Goal: Task Accomplishment & Management: Manage account settings

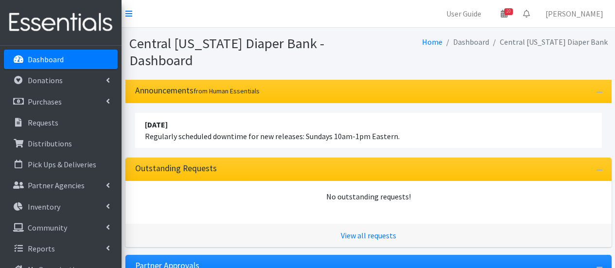
scroll to position [97, 0]
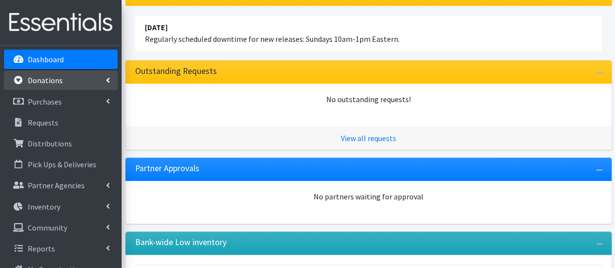
click at [70, 82] on link "Donations" at bounding box center [61, 79] width 114 height 19
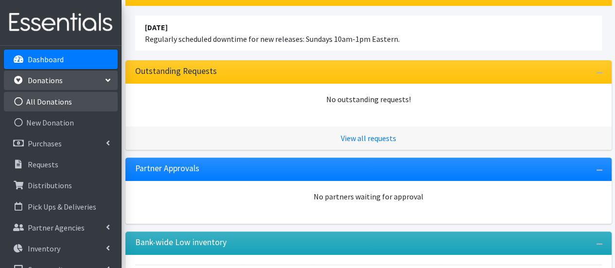
click at [62, 107] on link "All Donations" at bounding box center [61, 101] width 114 height 19
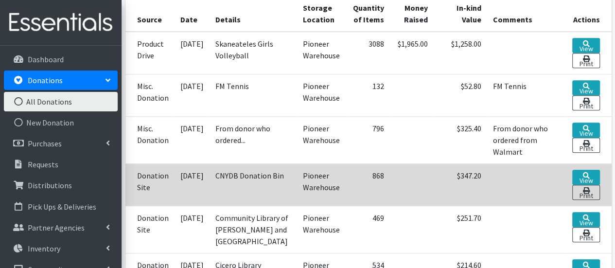
scroll to position [243, 0]
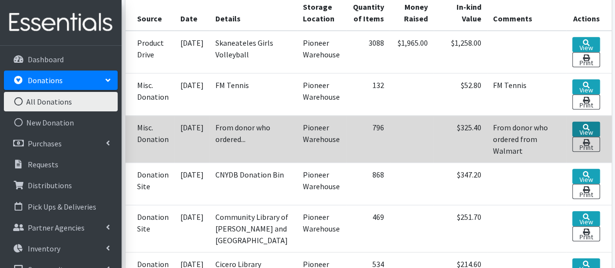
click at [586, 124] on icon at bounding box center [585, 127] width 7 height 7
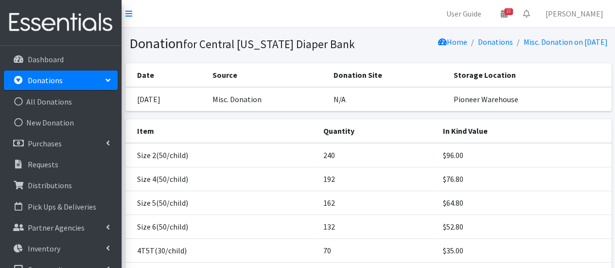
scroll to position [146, 0]
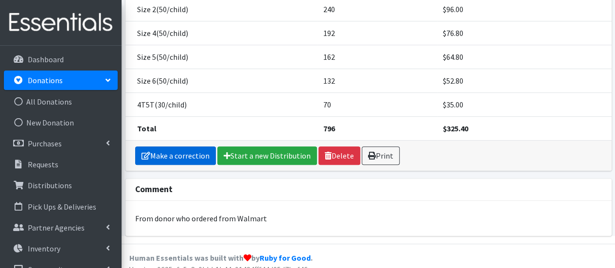
click at [200, 151] on link "Make a correction" at bounding box center [175, 155] width 81 height 18
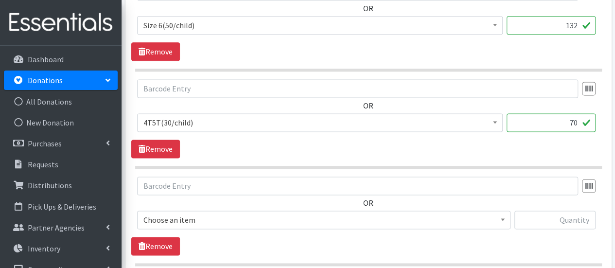
scroll to position [680, 0]
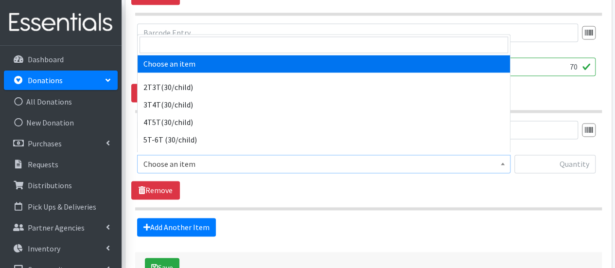
click at [192, 160] on span "Choose an item" at bounding box center [323, 164] width 361 height 14
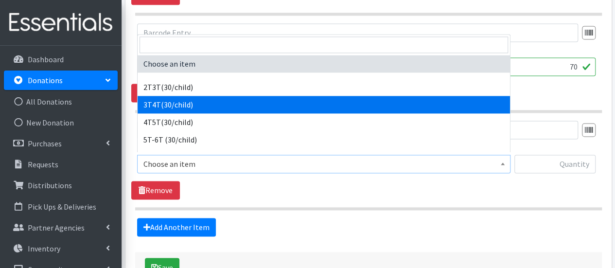
select select "941"
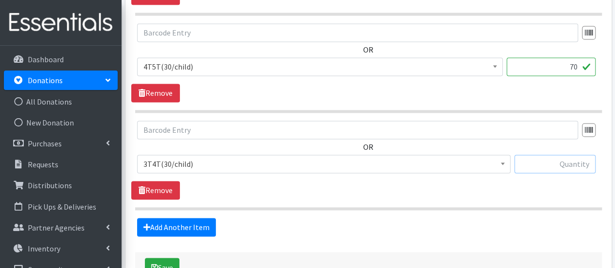
click at [561, 158] on input "text" at bounding box center [554, 164] width 81 height 18
type input "86"
click at [158, 258] on button "Save" at bounding box center [162, 267] width 34 height 18
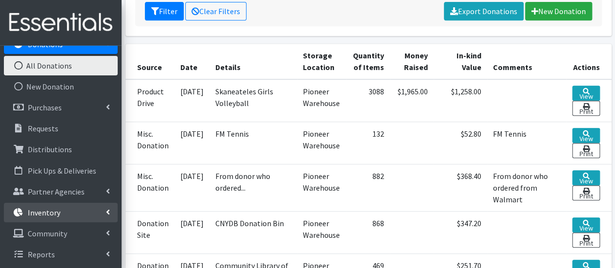
scroll to position [292, 0]
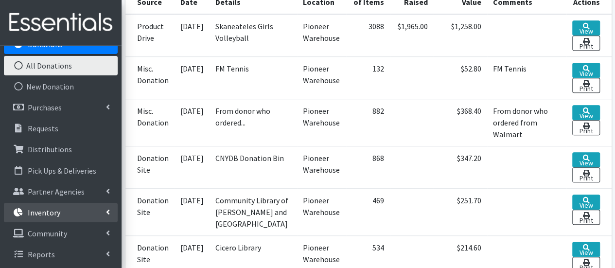
click at [71, 213] on link "Inventory" at bounding box center [61, 212] width 114 height 19
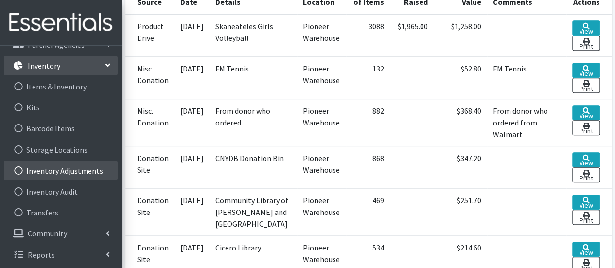
scroll to position [183, 0]
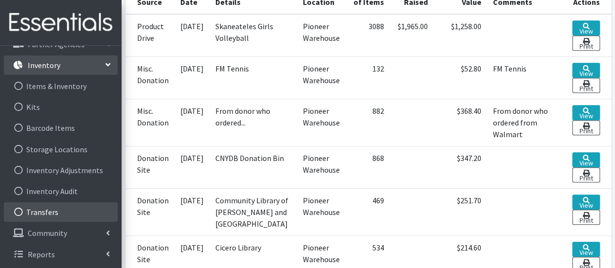
click at [65, 215] on link "Transfers" at bounding box center [61, 211] width 114 height 19
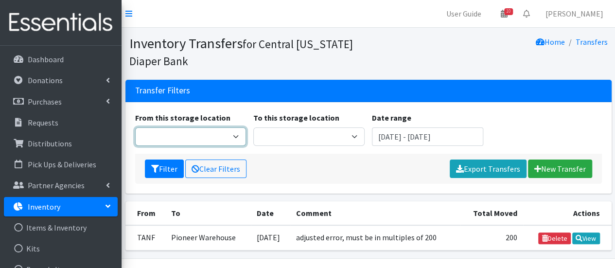
click at [227, 137] on select "Pioneer Warehouse TANF xx" at bounding box center [190, 136] width 111 height 18
select select "39"
click at [135, 127] on select "Pioneer Warehouse TANF xx" at bounding box center [190, 136] width 111 height 18
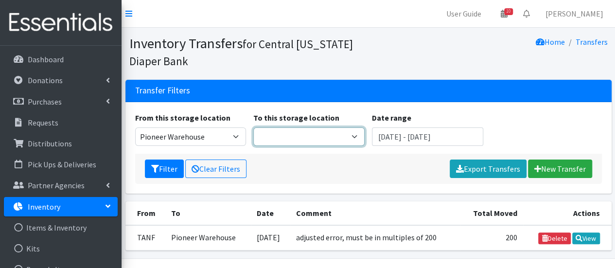
click at [295, 131] on select "Pioneer Warehouse TANF xx" at bounding box center [308, 136] width 111 height 18
select select "470"
click at [253, 127] on select "Pioneer Warehouse TANF xx" at bounding box center [308, 136] width 111 height 18
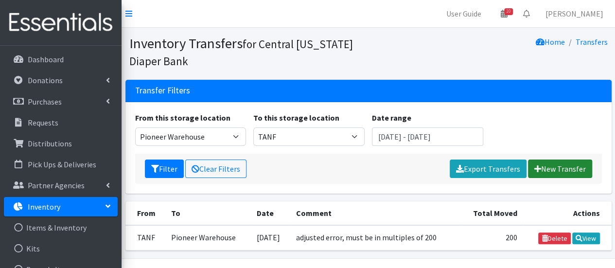
click at [556, 169] on link "New Transfer" at bounding box center [560, 168] width 64 height 18
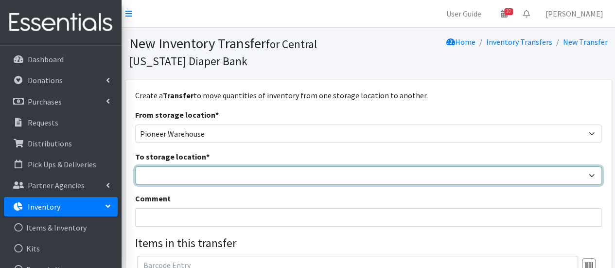
click at [189, 171] on select "Pioneer Warehouse TANF" at bounding box center [368, 175] width 466 height 18
select select "470"
click at [135, 166] on select "Pioneer Warehouse TANF" at bounding box center [368, 175] width 466 height 18
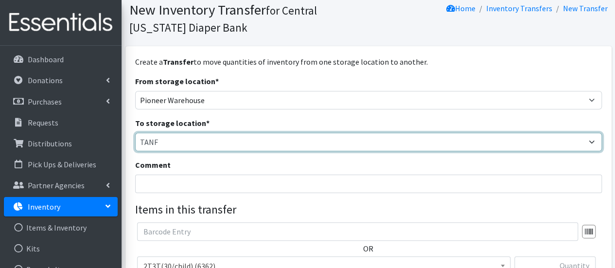
scroll to position [49, 0]
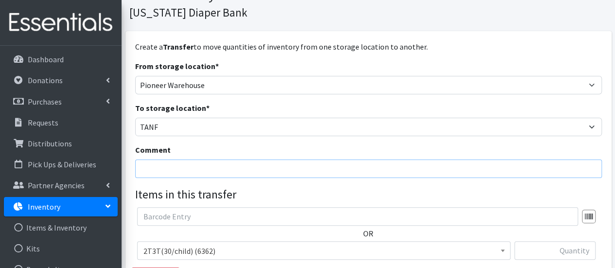
click at [197, 163] on input "Comment" at bounding box center [368, 168] width 466 height 18
type input "t"
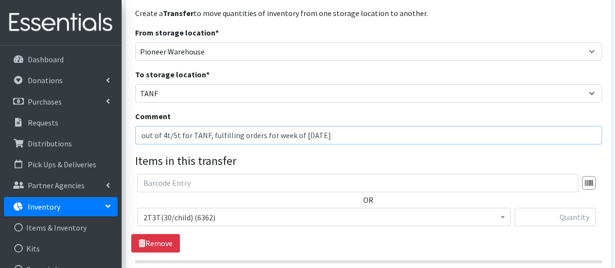
scroll to position [97, 0]
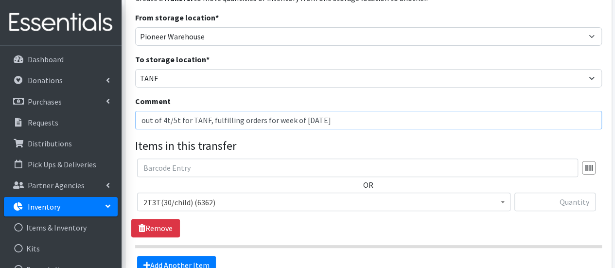
type input "out of 4t/5t for TANF, fulfilling orders for week of 10/6/25"
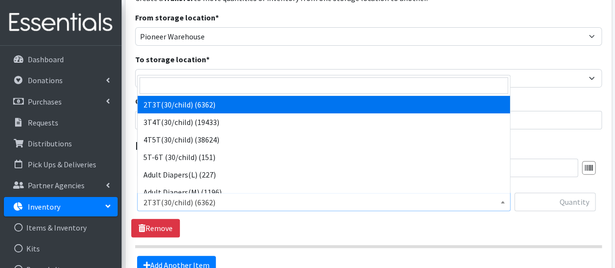
click at [201, 200] on span "2T3T(30/child) (6362)" at bounding box center [323, 202] width 361 height 14
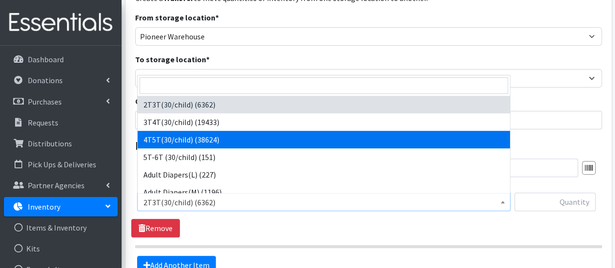
select select "953"
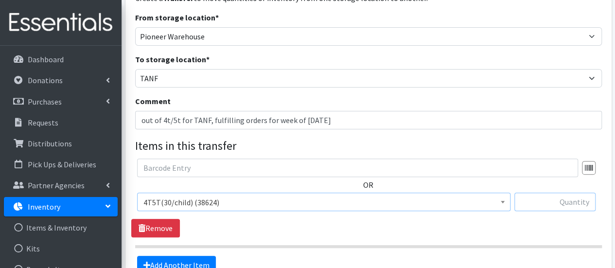
click at [534, 199] on input "text" at bounding box center [554, 201] width 81 height 18
click at [582, 204] on input "680" at bounding box center [554, 201] width 81 height 18
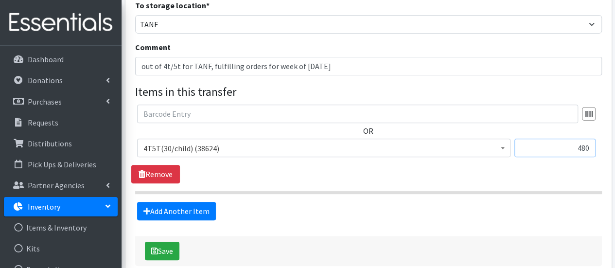
scroll to position [194, 0]
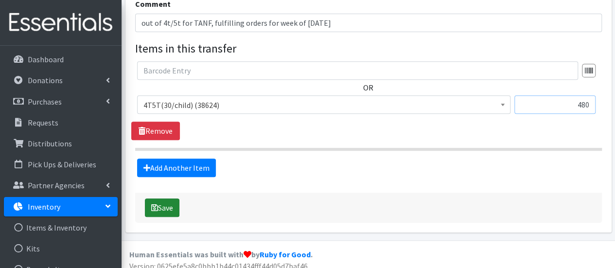
type input "480"
click at [167, 201] on button "Save" at bounding box center [162, 207] width 34 height 18
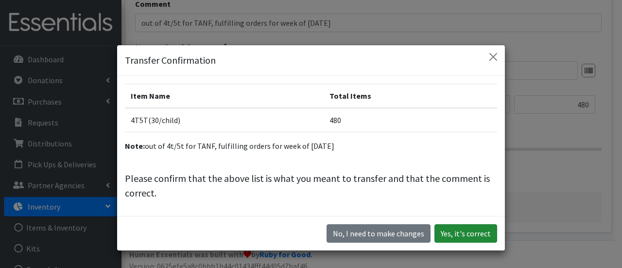
click at [457, 237] on button "Yes, it's correct" at bounding box center [465, 233] width 63 height 18
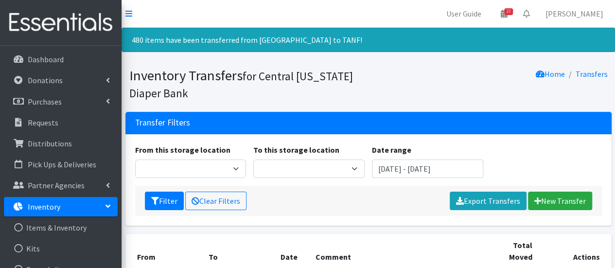
click at [78, 204] on link "Inventory" at bounding box center [61, 206] width 114 height 19
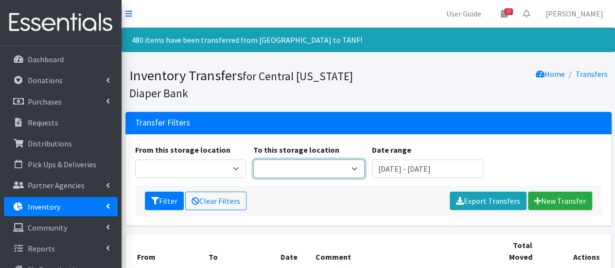
click at [265, 165] on select "Pioneer Warehouse TANF xx" at bounding box center [308, 168] width 111 height 18
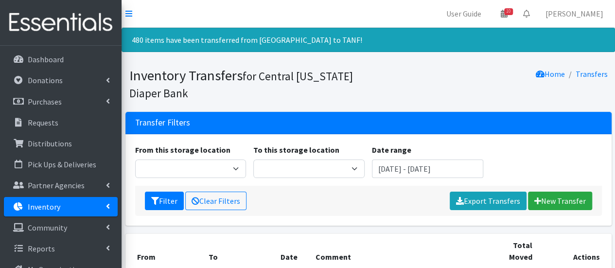
click at [87, 205] on link "Inventory" at bounding box center [61, 206] width 114 height 19
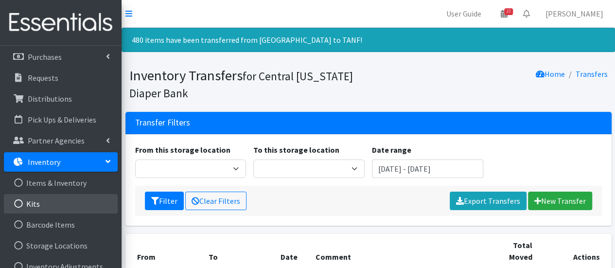
scroll to position [97, 0]
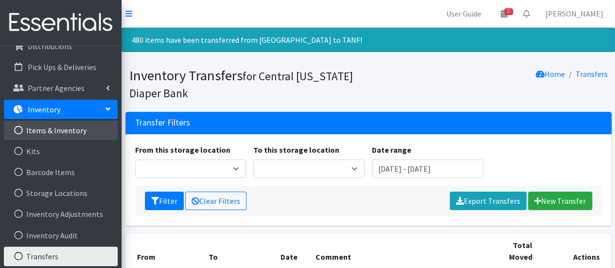
click at [72, 128] on link "Items & Inventory" at bounding box center [61, 129] width 114 height 19
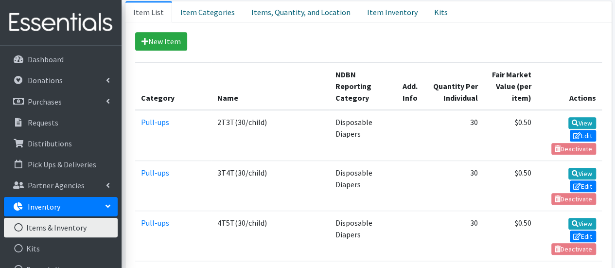
scroll to position [146, 0]
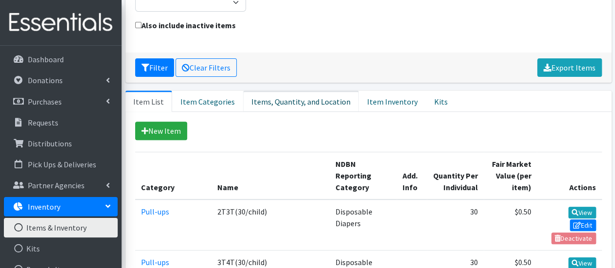
click at [272, 90] on link "Items, Quantity, and Location" at bounding box center [301, 100] width 116 height 21
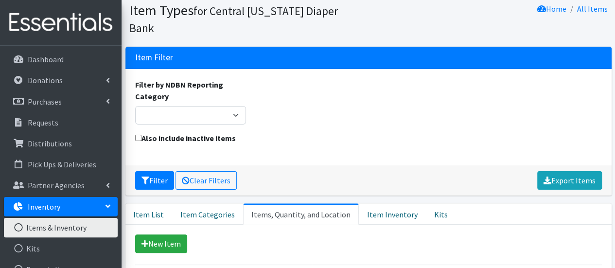
scroll to position [49, 0]
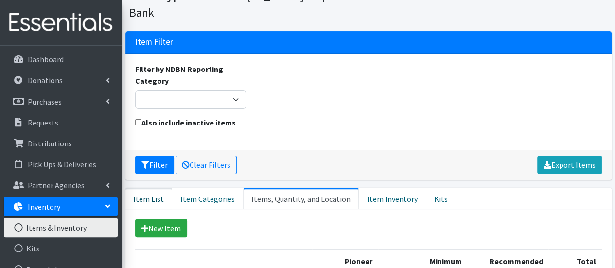
click at [153, 188] on link "Item List" at bounding box center [148, 198] width 47 height 21
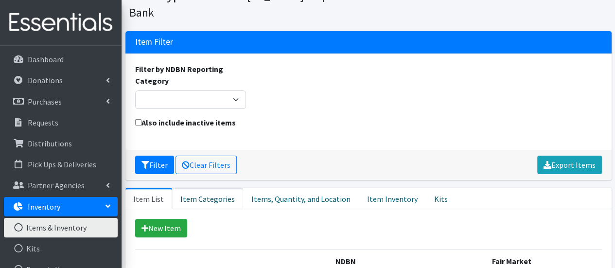
click at [201, 188] on link "Item Categories" at bounding box center [207, 198] width 71 height 21
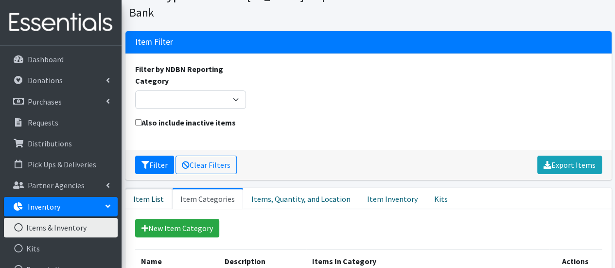
click at [157, 188] on link "Item List" at bounding box center [148, 198] width 47 height 21
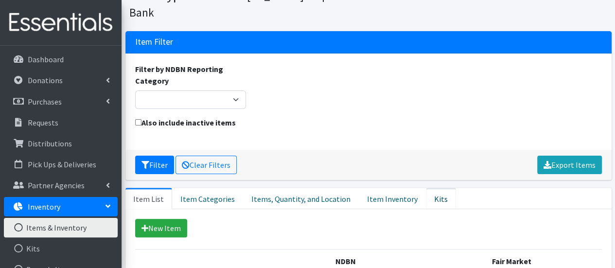
click at [426, 188] on link "Kits" at bounding box center [441, 198] width 30 height 21
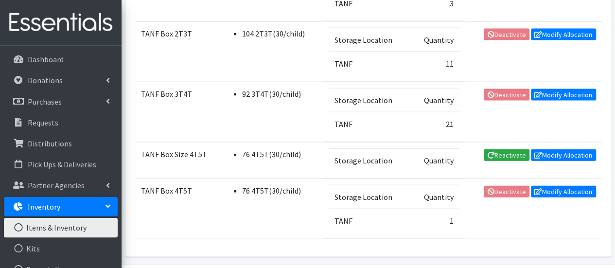
scroll to position [1039, 0]
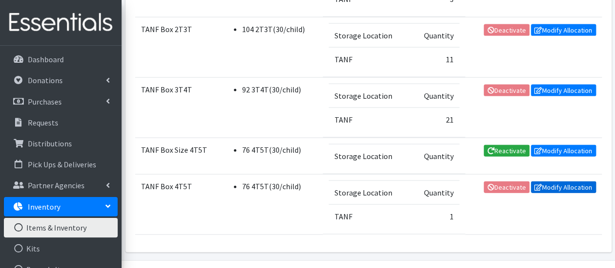
click at [541, 181] on link "Modify Allocation" at bounding box center [563, 187] width 65 height 12
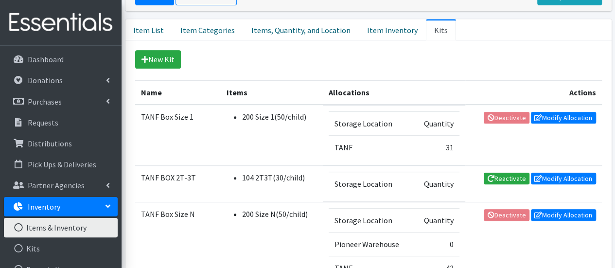
scroll to position [165, 0]
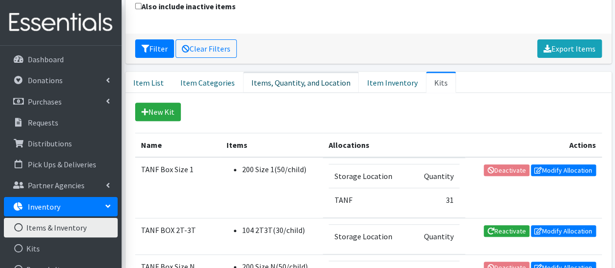
click at [268, 71] on link "Items, Quantity, and Location" at bounding box center [301, 81] width 116 height 21
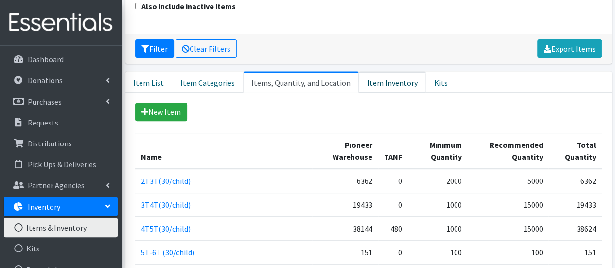
click at [372, 71] on link "Item Inventory" at bounding box center [392, 81] width 67 height 21
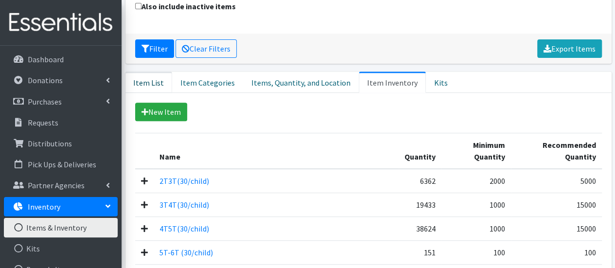
click at [142, 71] on link "Item List" at bounding box center [148, 81] width 47 height 21
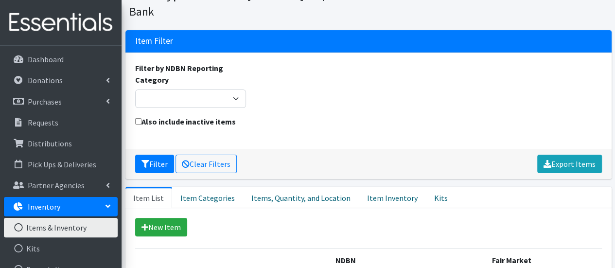
scroll to position [97, 0]
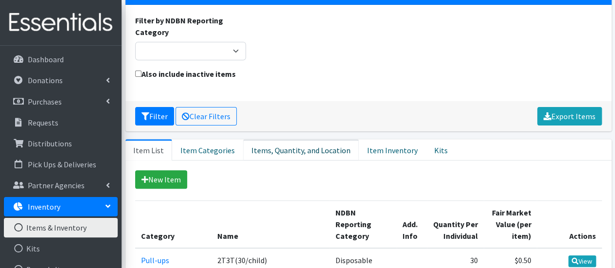
click at [321, 139] on link "Items, Quantity, and Location" at bounding box center [301, 149] width 116 height 21
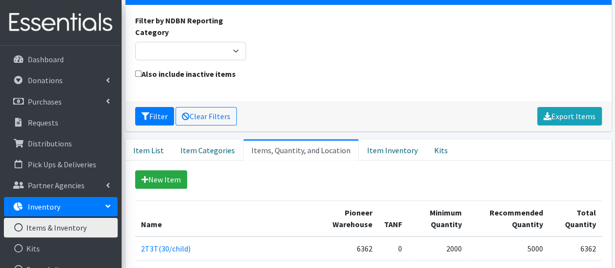
scroll to position [146, 0]
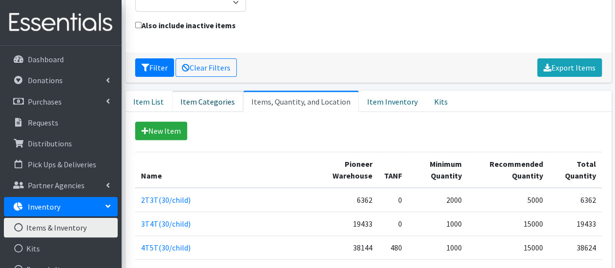
click at [216, 90] on link "Item Categories" at bounding box center [207, 100] width 71 height 21
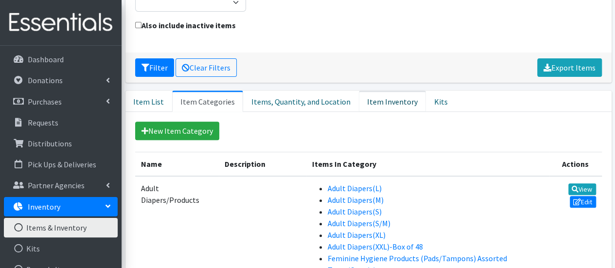
click at [363, 90] on link "Item Inventory" at bounding box center [392, 100] width 67 height 21
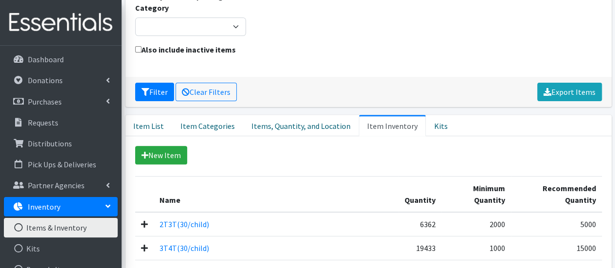
scroll to position [97, 0]
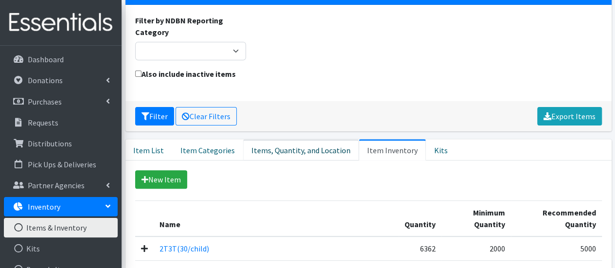
click at [321, 139] on link "Items, Quantity, and Location" at bounding box center [301, 149] width 116 height 21
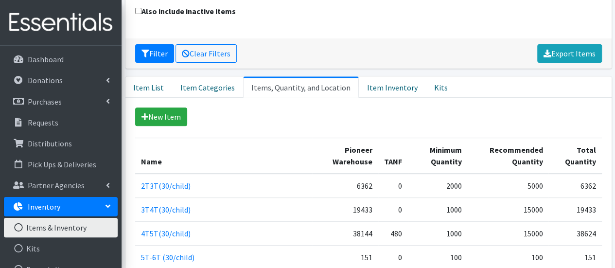
scroll to position [243, 0]
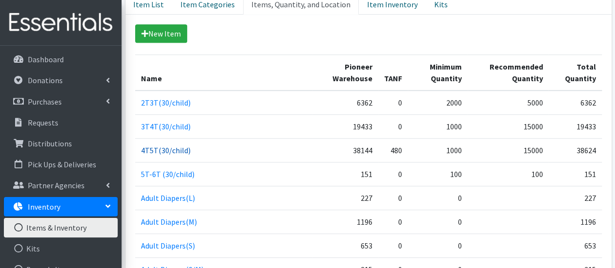
click at [172, 145] on link "4T5T(30/child)" at bounding box center [166, 150] width 50 height 10
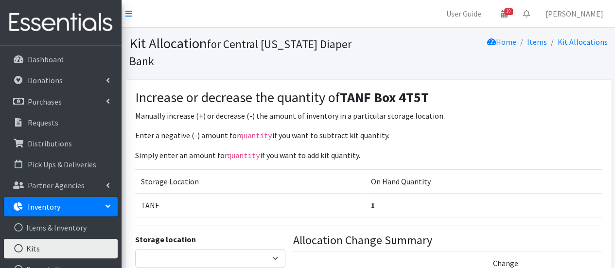
scroll to position [97, 0]
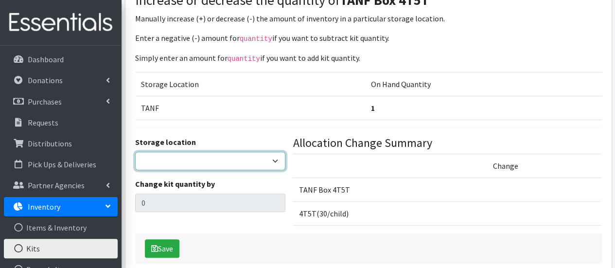
click at [273, 152] on select "Pioneer Warehouse TANF" at bounding box center [210, 161] width 151 height 18
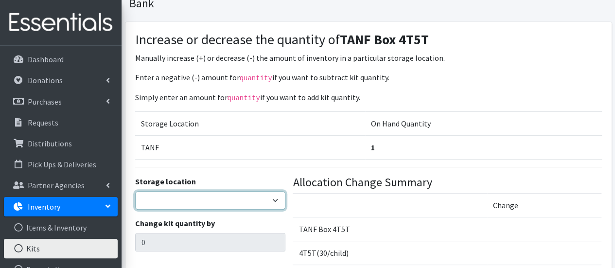
scroll to position [0, 0]
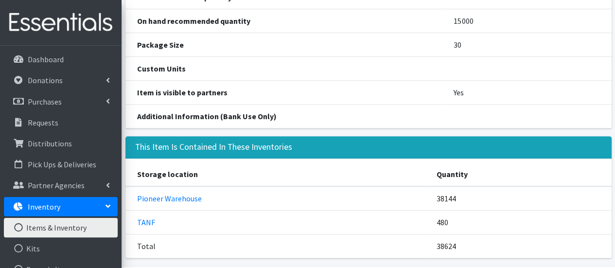
scroll to position [229, 0]
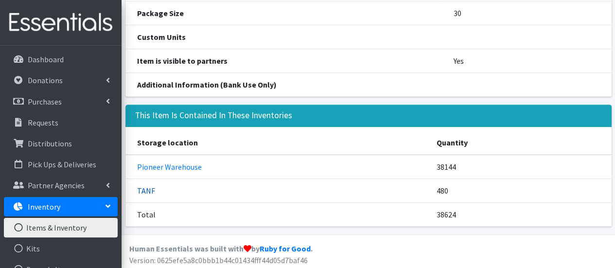
click at [152, 186] on link "TANF" at bounding box center [146, 191] width 18 height 10
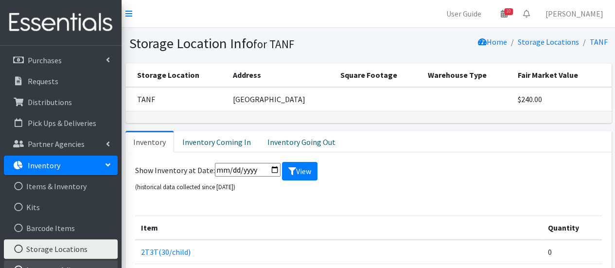
scroll to position [97, 0]
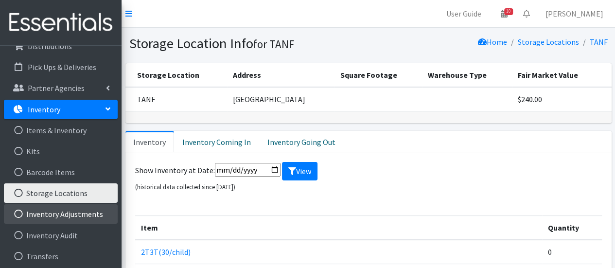
click at [66, 215] on link "Inventory Adjustments" at bounding box center [61, 213] width 114 height 19
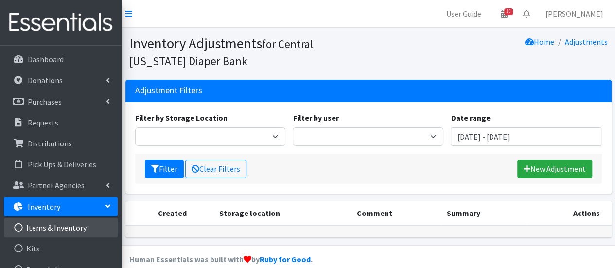
click at [79, 227] on link "Items & Inventory" at bounding box center [61, 227] width 114 height 19
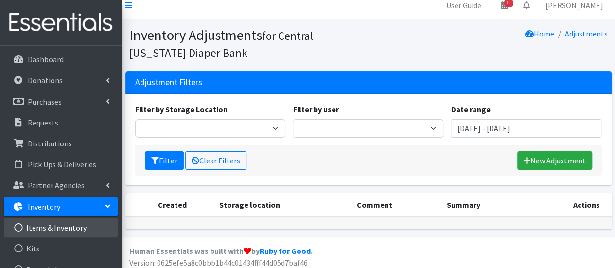
scroll to position [13, 0]
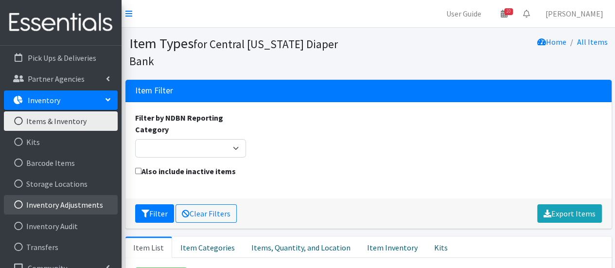
scroll to position [141, 0]
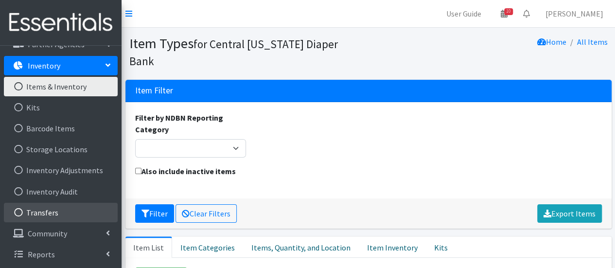
click at [62, 205] on link "Transfers" at bounding box center [61, 212] width 114 height 19
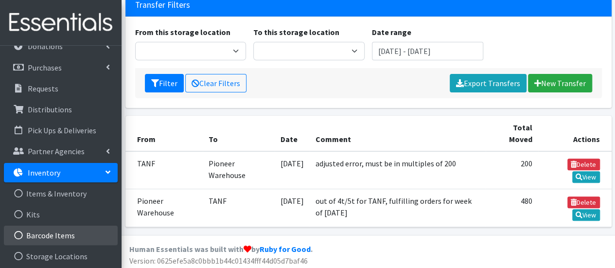
scroll to position [49, 0]
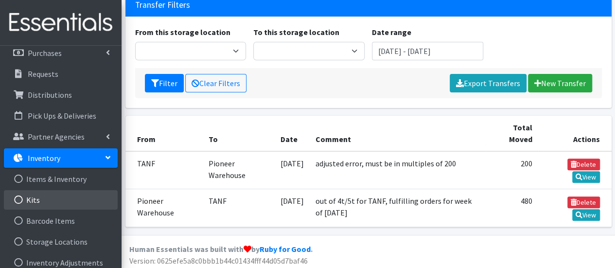
click at [61, 205] on link "Kits" at bounding box center [61, 199] width 114 height 19
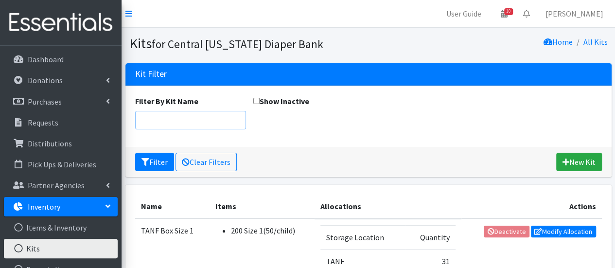
click at [178, 121] on input "Filter By Kit Name" at bounding box center [190, 120] width 111 height 18
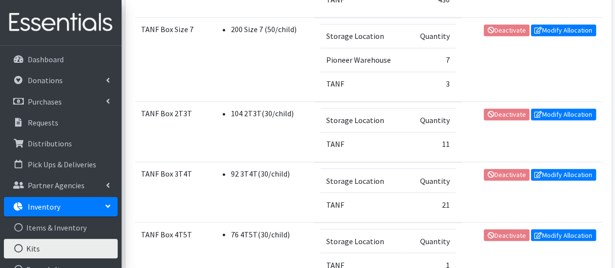
scroll to position [802, 0]
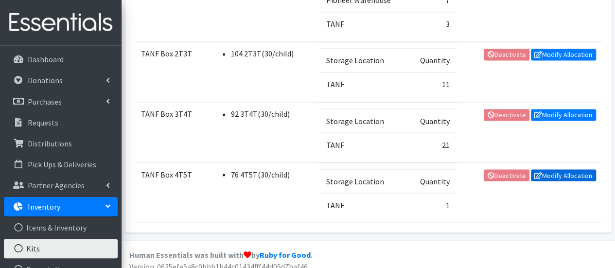
click at [549, 169] on link "Modify Allocation" at bounding box center [563, 175] width 65 height 12
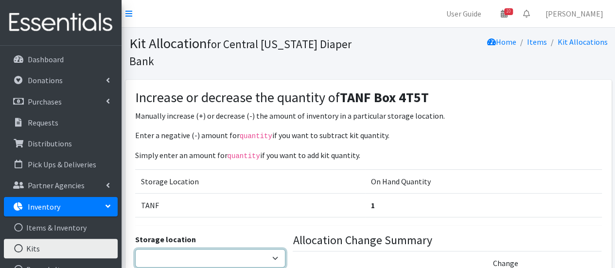
click at [271, 249] on select "Pioneer Warehouse TANF" at bounding box center [210, 258] width 151 height 18
select select "470"
click at [135, 249] on select "Pioneer Warehouse TANF" at bounding box center [210, 258] width 151 height 18
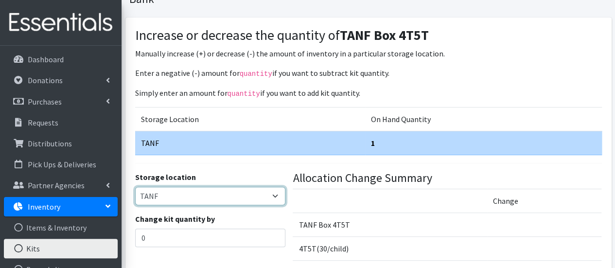
scroll to position [127, 0]
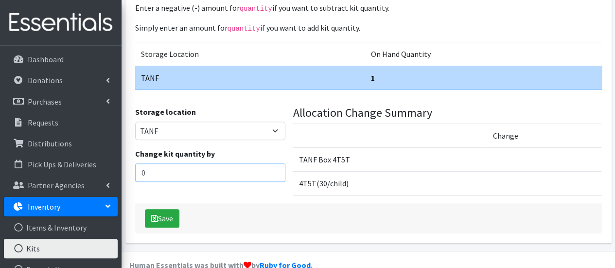
click at [238, 163] on input "0" at bounding box center [210, 172] width 151 height 18
click at [324, 172] on td "4T5T(30/child)" at bounding box center [389, 184] width 194 height 24
click at [335, 172] on td "4T5T(30/child)" at bounding box center [389, 184] width 194 height 24
click at [69, 204] on link "Inventory" at bounding box center [61, 206] width 114 height 19
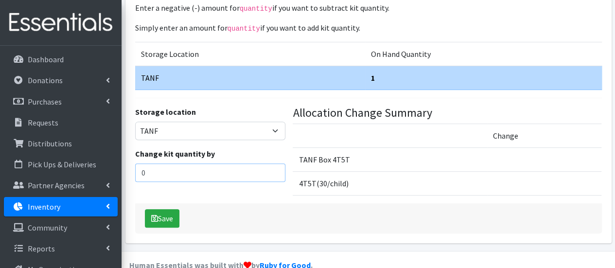
click at [208, 163] on input "0" at bounding box center [210, 172] width 151 height 18
type input "1"
click at [275, 163] on input "1" at bounding box center [210, 172] width 151 height 18
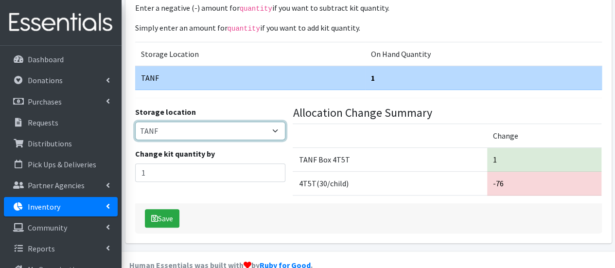
click at [268, 121] on select "Pioneer Warehouse TANF" at bounding box center [210, 130] width 151 height 18
click at [135, 121] on select "Pioneer Warehouse TANF" at bounding box center [210, 130] width 151 height 18
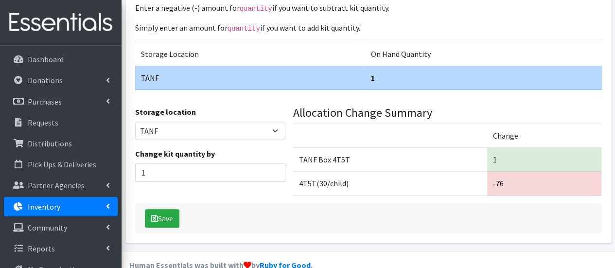
click at [299, 172] on td "4T5T(30/child)" at bounding box center [389, 184] width 194 height 24
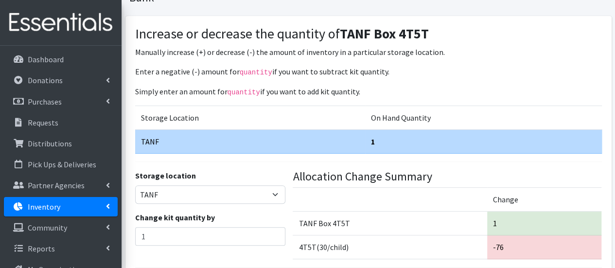
scroll to position [79, 0]
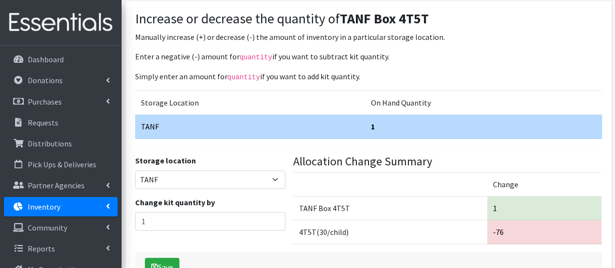
click at [67, 208] on link "Inventory" at bounding box center [61, 206] width 114 height 19
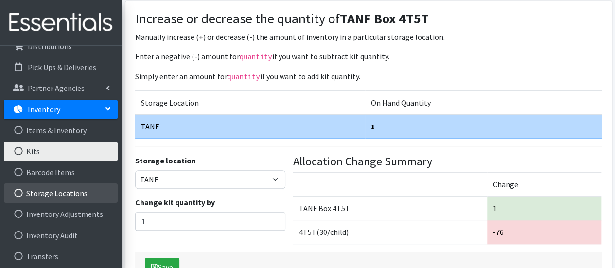
scroll to position [141, 0]
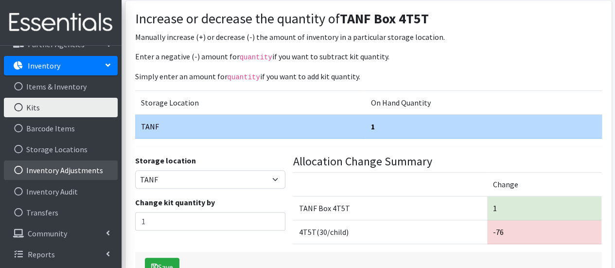
click at [96, 172] on link "Inventory Adjustments" at bounding box center [61, 169] width 114 height 19
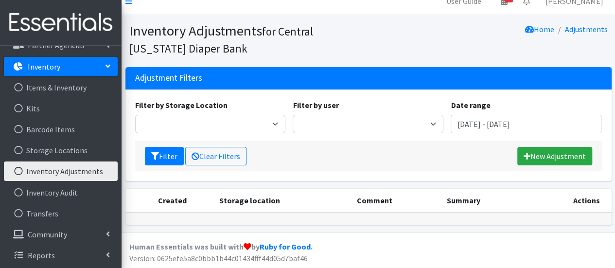
scroll to position [141, 0]
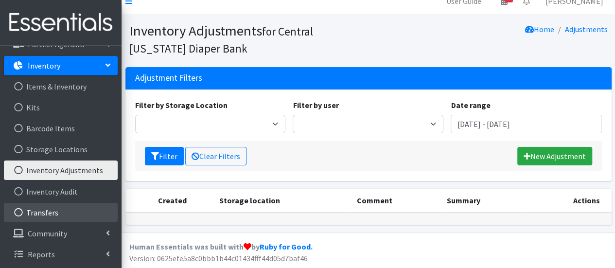
click at [66, 207] on link "Transfers" at bounding box center [61, 212] width 114 height 19
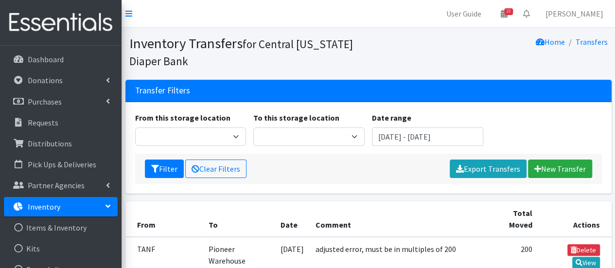
scroll to position [49, 0]
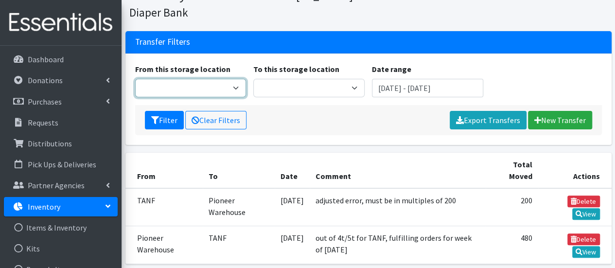
click at [238, 88] on select "Pioneer Warehouse TANF xx" at bounding box center [190, 88] width 111 height 18
select select "470"
click at [135, 79] on select "Pioneer Warehouse TANF xx" at bounding box center [190, 88] width 111 height 18
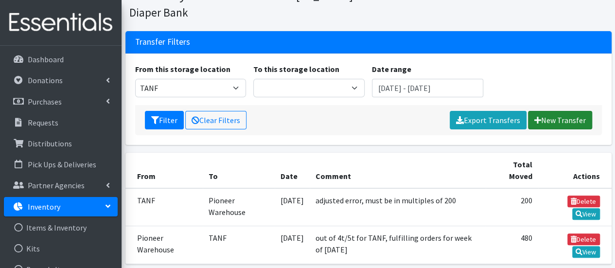
click at [558, 121] on link "New Transfer" at bounding box center [560, 120] width 64 height 18
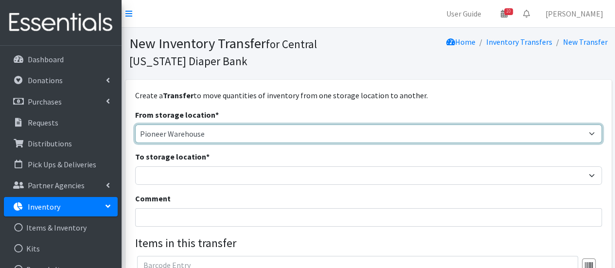
click at [235, 136] on select "Pioneer Warehouse TANF" at bounding box center [368, 133] width 466 height 18
select select "470"
click at [135, 124] on select "Pioneer Warehouse TANF" at bounding box center [368, 133] width 466 height 18
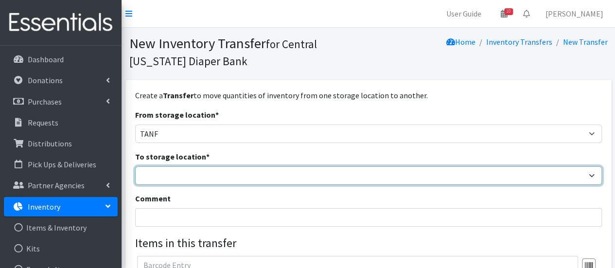
click at [247, 173] on select "Pioneer Warehouse TANF" at bounding box center [368, 175] width 466 height 18
select select "470"
click at [135, 166] on select "Pioneer Warehouse TANF" at bounding box center [368, 175] width 466 height 18
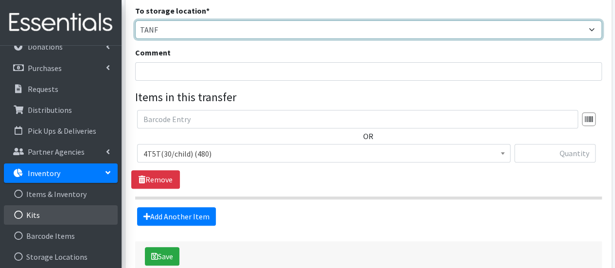
scroll to position [49, 0]
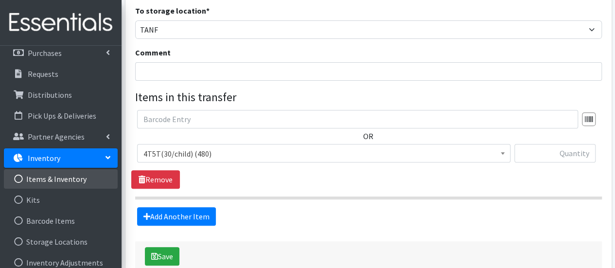
click at [65, 177] on link "Items & Inventory" at bounding box center [61, 178] width 114 height 19
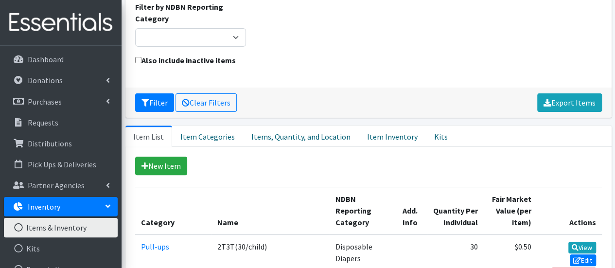
scroll to position [146, 0]
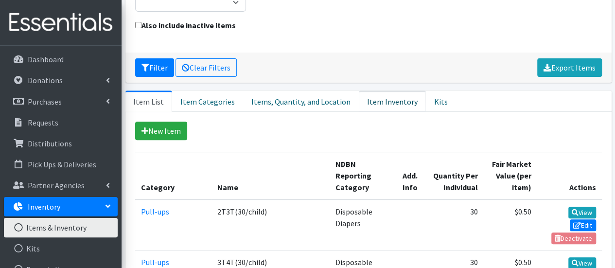
click at [390, 90] on link "Item Inventory" at bounding box center [392, 100] width 67 height 21
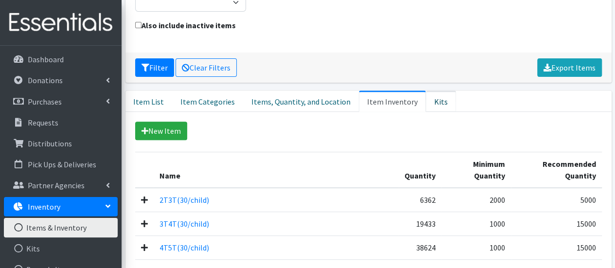
click at [427, 90] on link "Kits" at bounding box center [441, 100] width 30 height 21
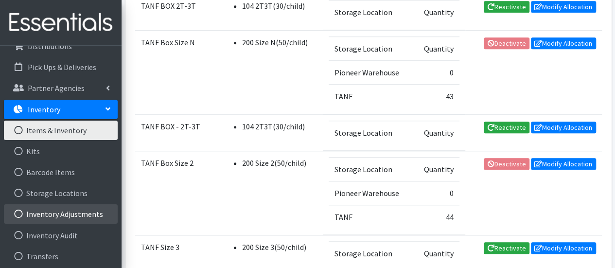
scroll to position [141, 0]
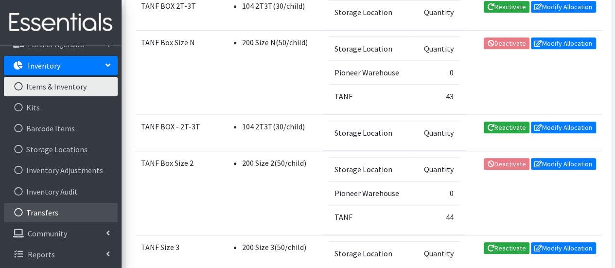
click at [58, 207] on link "Transfers" at bounding box center [61, 212] width 114 height 19
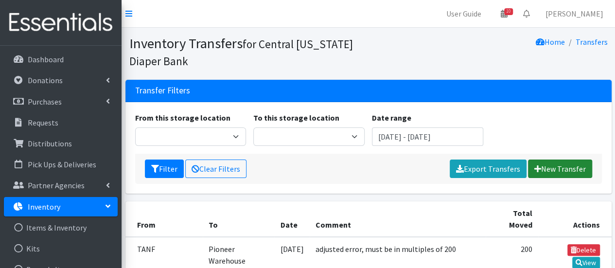
click at [556, 168] on link "New Transfer" at bounding box center [560, 168] width 64 height 18
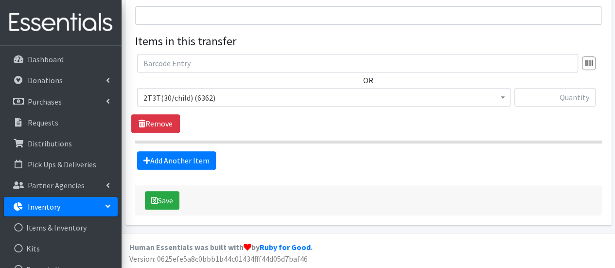
scroll to position [141, 0]
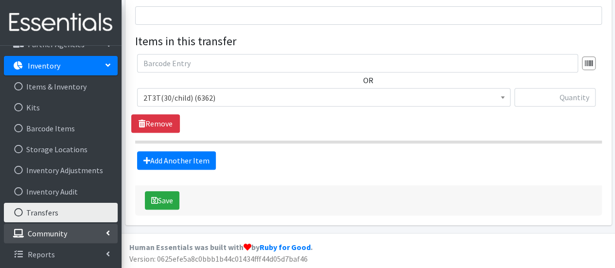
click at [73, 229] on link "Community" at bounding box center [61, 232] width 114 height 19
click at [87, 237] on link "Community" at bounding box center [61, 232] width 114 height 19
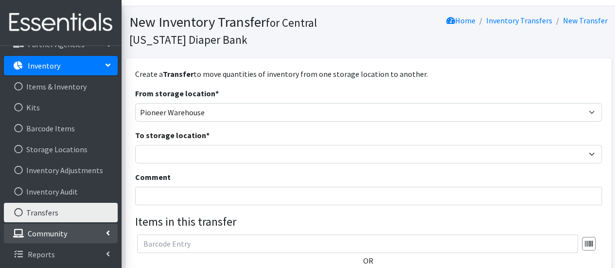
scroll to position [0, 0]
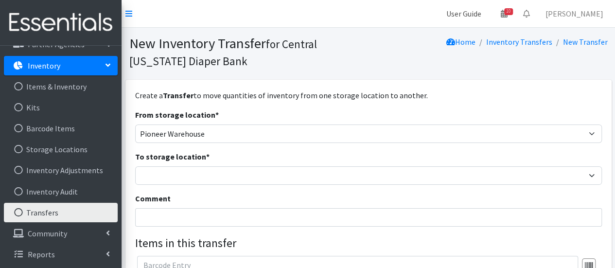
click at [465, 12] on link "User Guide" at bounding box center [463, 13] width 51 height 19
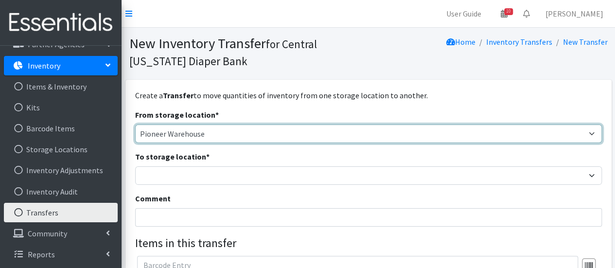
click at [271, 134] on select "Pioneer Warehouse TANF" at bounding box center [368, 133] width 466 height 18
select select "470"
click at [135, 124] on select "Pioneer Warehouse TANF" at bounding box center [368, 133] width 466 height 18
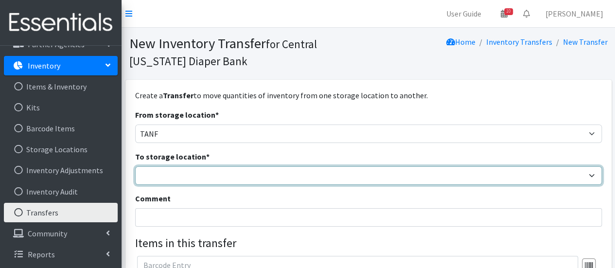
click at [244, 169] on select "Pioneer Warehouse TANF" at bounding box center [368, 175] width 466 height 18
select select "470"
click at [135, 166] on select "Pioneer Warehouse TANF" at bounding box center [368, 175] width 466 height 18
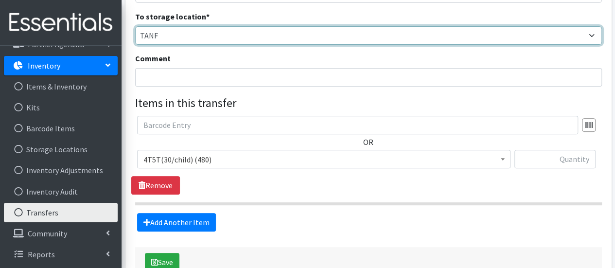
scroll to position [146, 0]
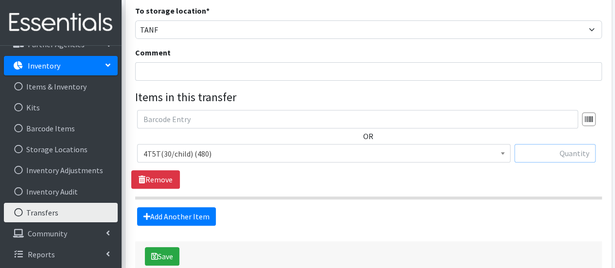
click at [531, 152] on input "text" at bounding box center [554, 153] width 81 height 18
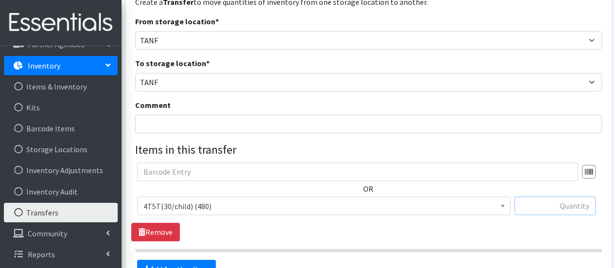
scroll to position [97, 0]
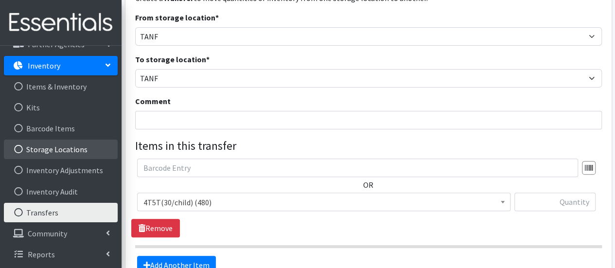
click at [64, 152] on link "Storage Locations" at bounding box center [61, 148] width 114 height 19
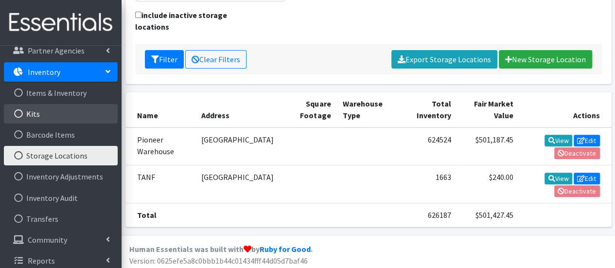
scroll to position [141, 0]
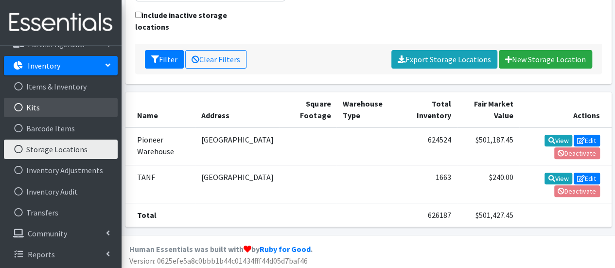
click at [61, 111] on link "Kits" at bounding box center [61, 107] width 114 height 19
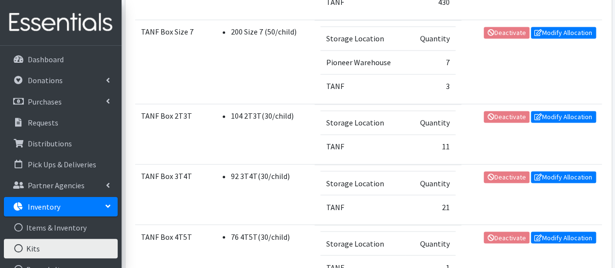
scroll to position [802, 0]
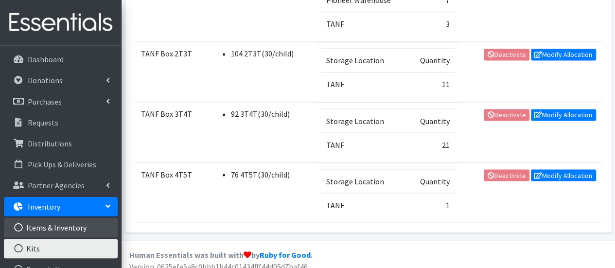
click at [92, 222] on link "Items & Inventory" at bounding box center [61, 227] width 114 height 19
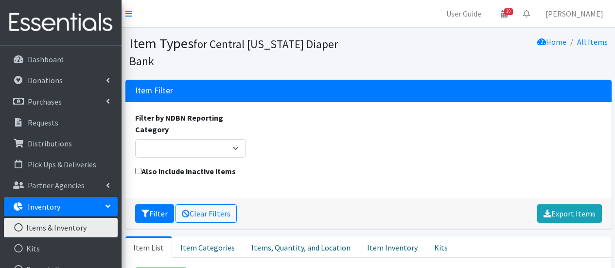
click at [87, 230] on link "Items & Inventory" at bounding box center [61, 227] width 114 height 19
click at [240, 139] on select "Adult Incontinence Cloth Diapers Disposable Diapers Pads Period Liners Period O…" at bounding box center [190, 148] width 111 height 18
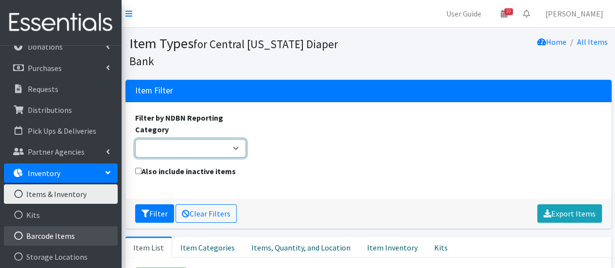
scroll to position [49, 0]
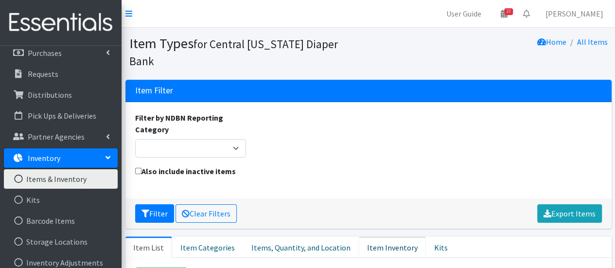
click at [370, 236] on link "Item Inventory" at bounding box center [392, 246] width 67 height 21
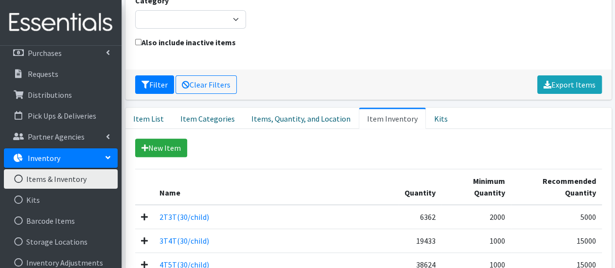
scroll to position [97, 0]
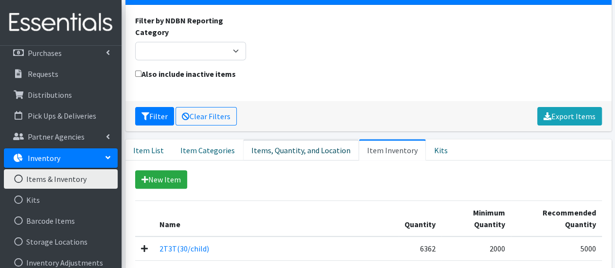
click at [303, 139] on link "Items, Quantity, and Location" at bounding box center [301, 149] width 116 height 21
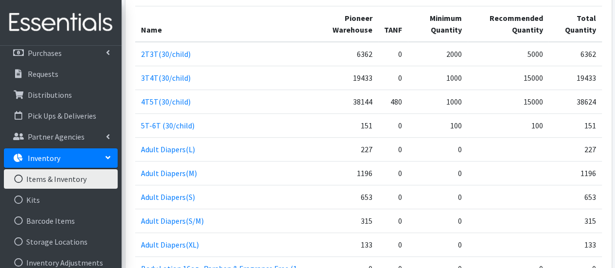
scroll to position [243, 0]
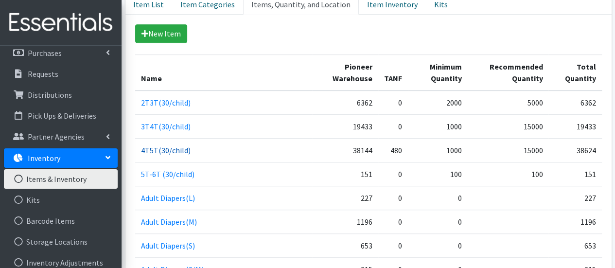
click at [172, 145] on link "4T5T(30/child)" at bounding box center [166, 150] width 50 height 10
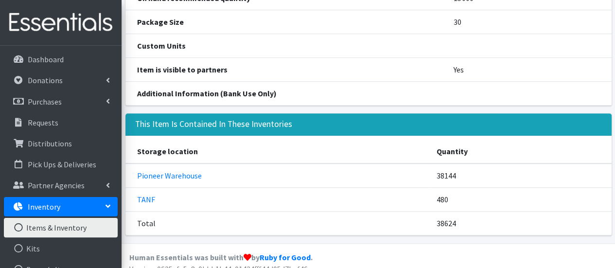
scroll to position [229, 0]
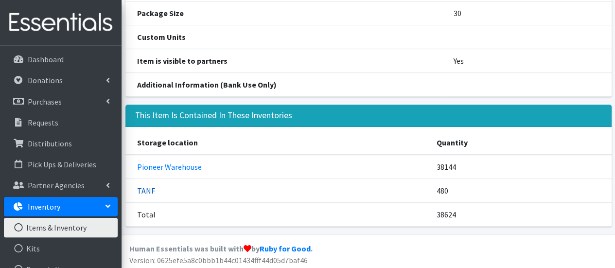
click at [149, 192] on link "TANF" at bounding box center [146, 191] width 18 height 10
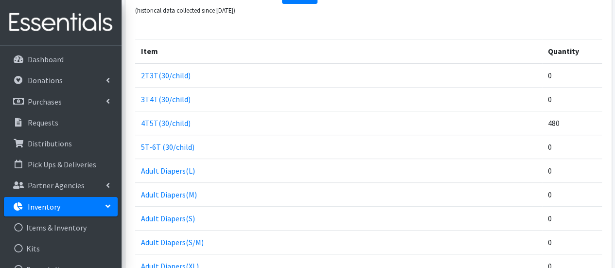
scroll to position [243, 0]
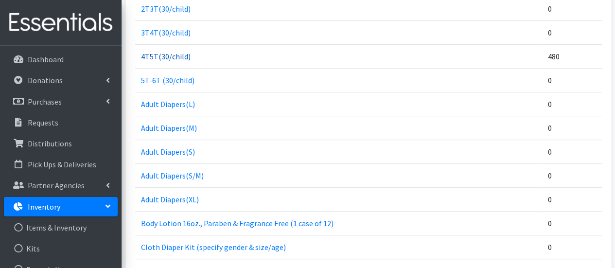
click at [166, 55] on link "4T5T(30/child)" at bounding box center [166, 57] width 50 height 10
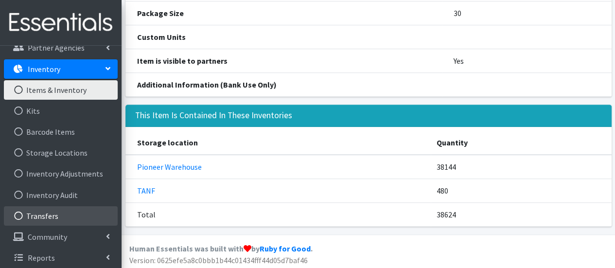
scroll to position [141, 0]
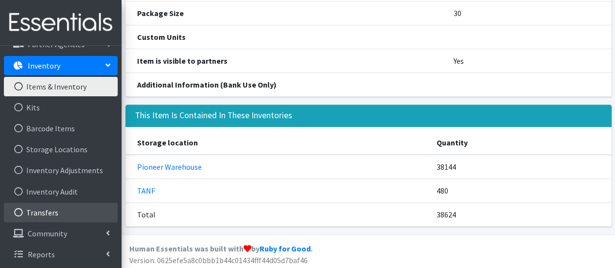
click at [57, 218] on link "Transfers" at bounding box center [61, 212] width 114 height 19
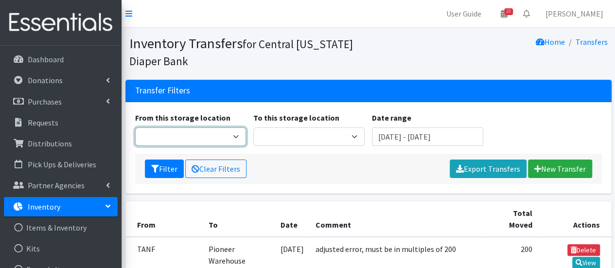
click at [239, 136] on select "Pioneer Warehouse TANF xx" at bounding box center [190, 136] width 111 height 18
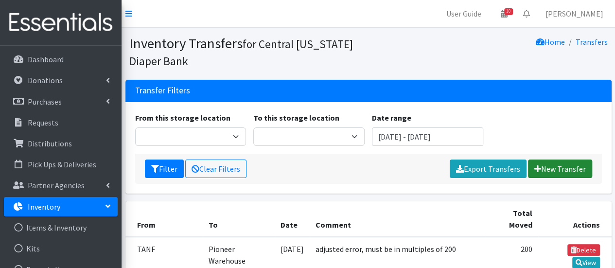
click at [566, 173] on link "New Transfer" at bounding box center [560, 168] width 64 height 18
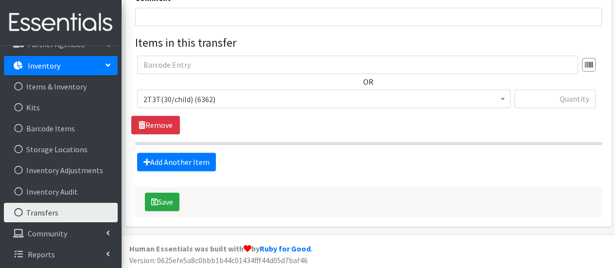
scroll to position [202, 0]
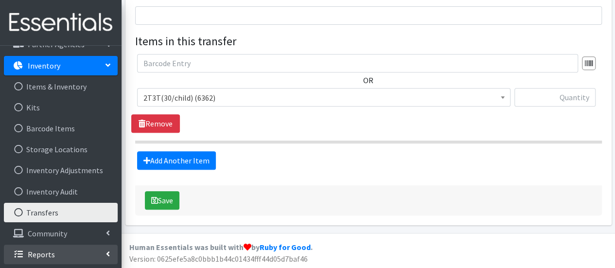
click at [64, 254] on link "Reports" at bounding box center [61, 253] width 114 height 19
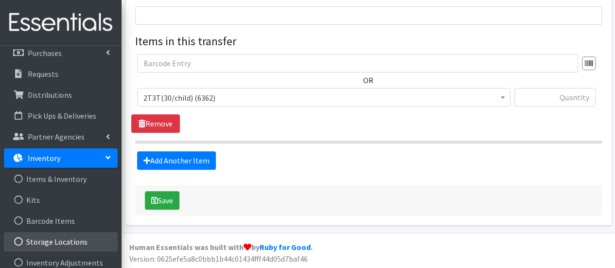
scroll to position [97, 0]
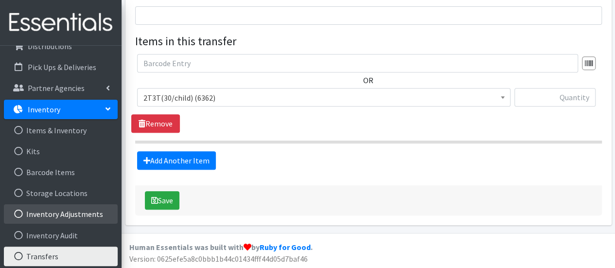
click at [72, 218] on link "Inventory Adjustments" at bounding box center [61, 213] width 114 height 19
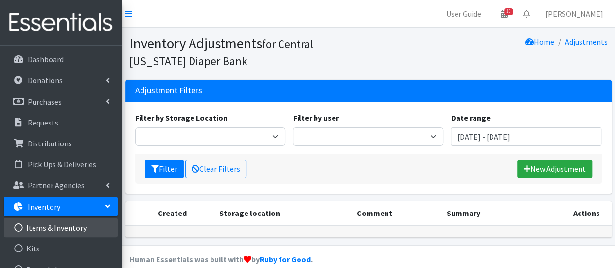
click at [80, 227] on link "Items & Inventory" at bounding box center [61, 227] width 114 height 19
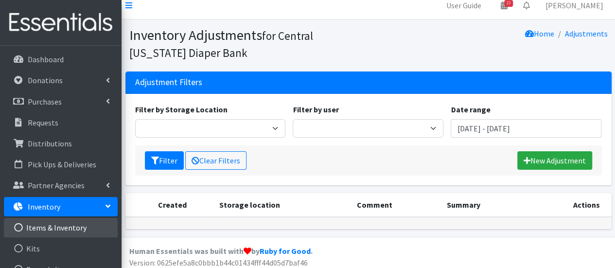
scroll to position [13, 0]
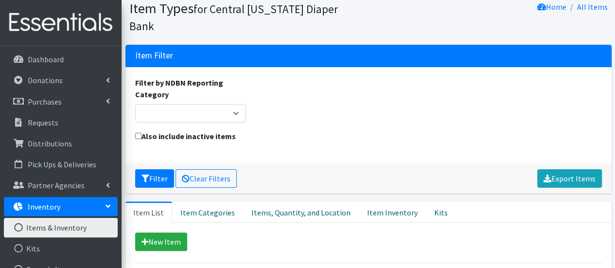
scroll to position [146, 0]
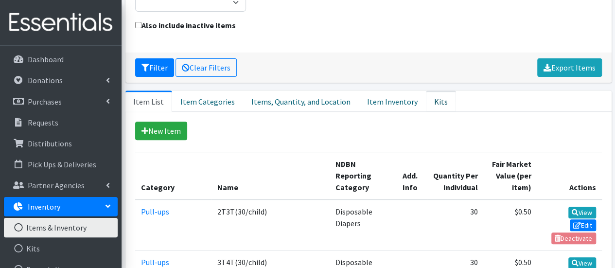
click at [426, 90] on link "Kits" at bounding box center [441, 100] width 30 height 21
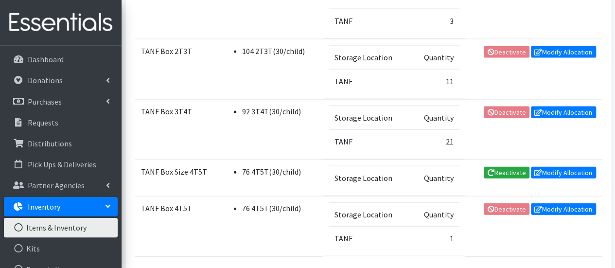
scroll to position [1020, 0]
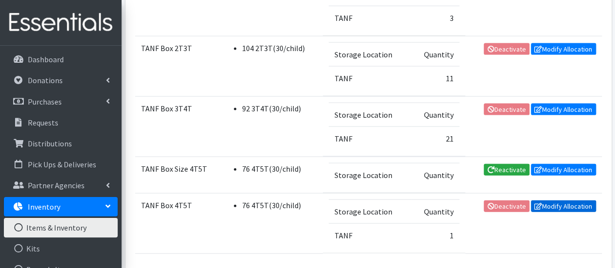
click at [555, 200] on link "Modify Allocation" at bounding box center [563, 206] width 65 height 12
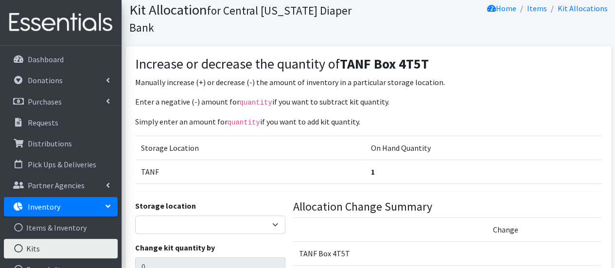
scroll to position [49, 0]
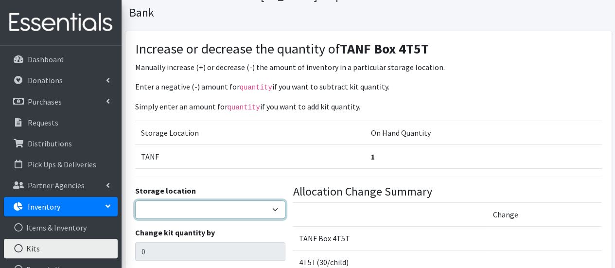
click at [272, 200] on select "Pioneer Warehouse TANF" at bounding box center [210, 209] width 151 height 18
select select "470"
click at [135, 200] on select "Pioneer Warehouse TANF" at bounding box center [210, 209] width 151 height 18
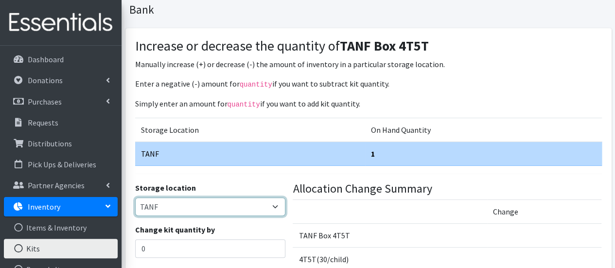
scroll to position [127, 0]
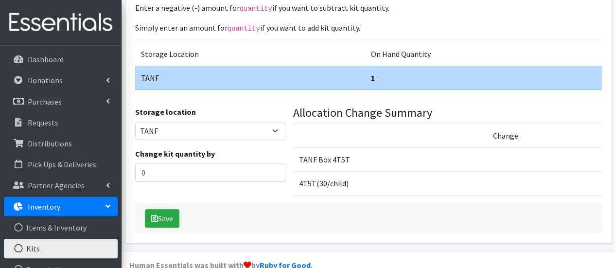
click at [413, 172] on td "4T5T(30/child)" at bounding box center [389, 184] width 194 height 24
click at [275, 163] on input "0" at bounding box center [210, 172] width 151 height 18
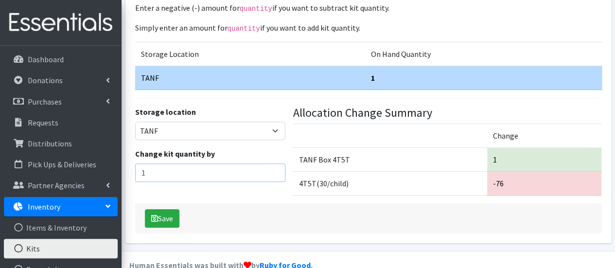
click at [275, 163] on input "1" at bounding box center [210, 172] width 151 height 18
click at [275, 163] on input "2" at bounding box center [210, 172] width 151 height 18
click at [275, 163] on input "3" at bounding box center [210, 172] width 151 height 18
click at [275, 163] on input "4" at bounding box center [210, 172] width 151 height 18
click at [275, 163] on input "5" at bounding box center [210, 172] width 151 height 18
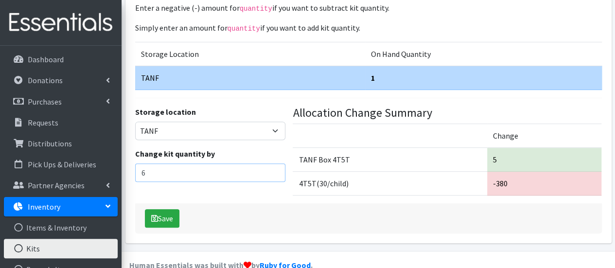
click at [275, 163] on input "6" at bounding box center [210, 172] width 151 height 18
click at [275, 163] on input "7" at bounding box center [210, 172] width 151 height 18
type input "8"
click at [275, 163] on input "8" at bounding box center [210, 172] width 151 height 18
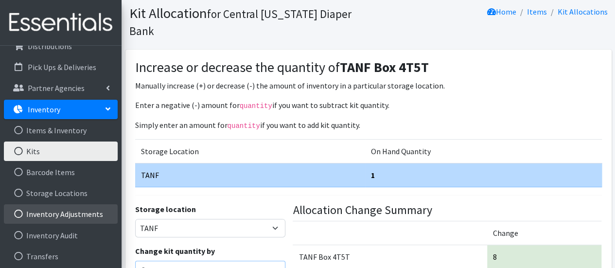
scroll to position [141, 0]
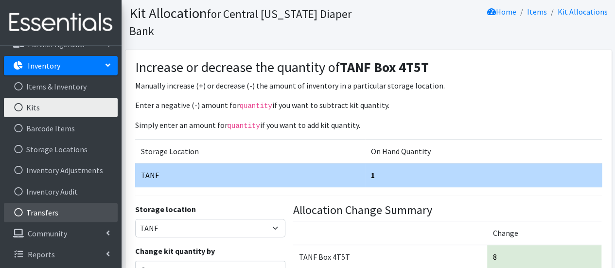
click at [65, 207] on link "Transfers" at bounding box center [61, 212] width 114 height 19
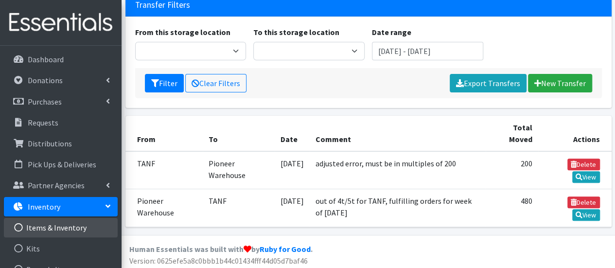
scroll to position [141, 0]
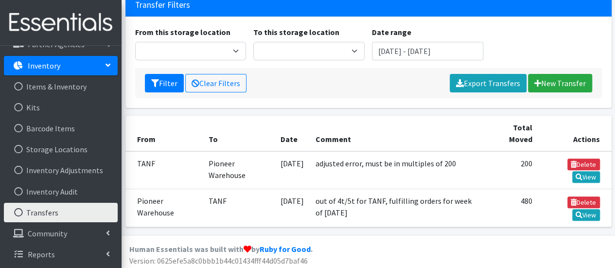
click at [69, 209] on link "Transfers" at bounding box center [61, 212] width 114 height 19
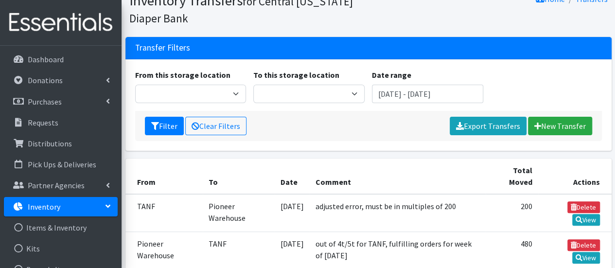
scroll to position [86, 0]
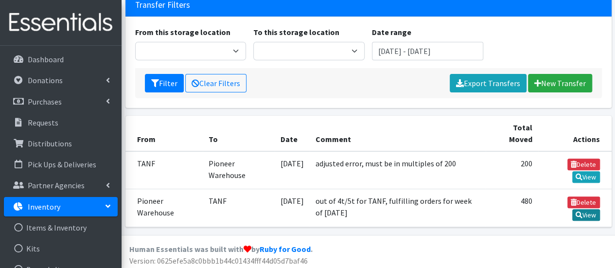
click at [581, 209] on link "View" at bounding box center [586, 215] width 28 height 12
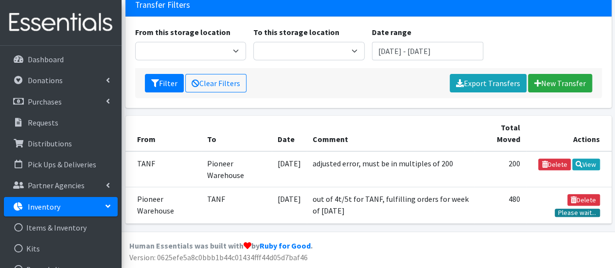
scroll to position [84, 0]
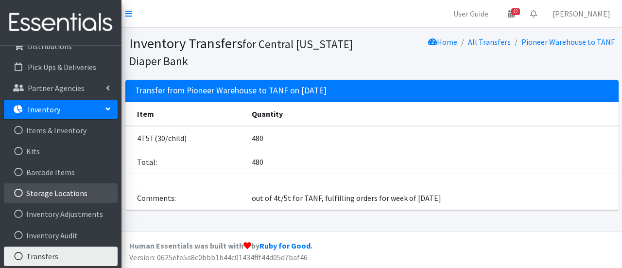
scroll to position [141, 0]
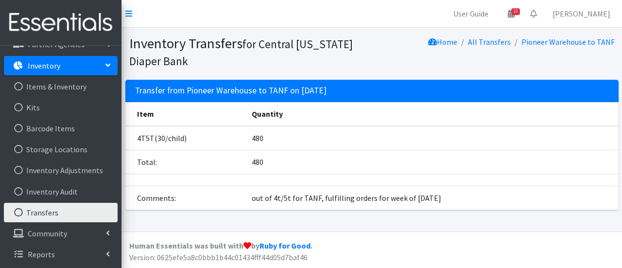
click at [82, 213] on link "Transfers" at bounding box center [61, 212] width 114 height 19
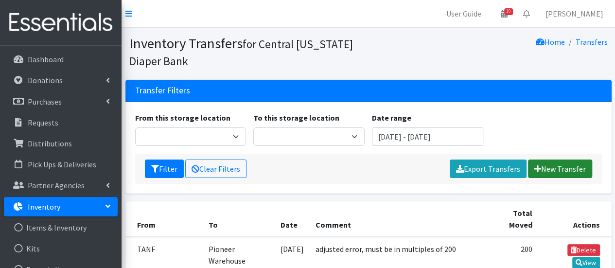
click at [555, 171] on link "New Transfer" at bounding box center [560, 168] width 64 height 18
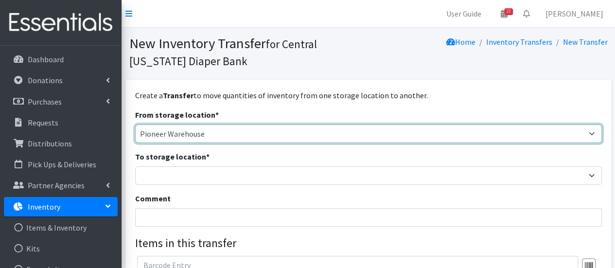
click at [213, 134] on select "Pioneer Warehouse TANF" at bounding box center [368, 133] width 466 height 18
click at [135, 124] on select "Pioneer Warehouse TANF" at bounding box center [368, 133] width 466 height 18
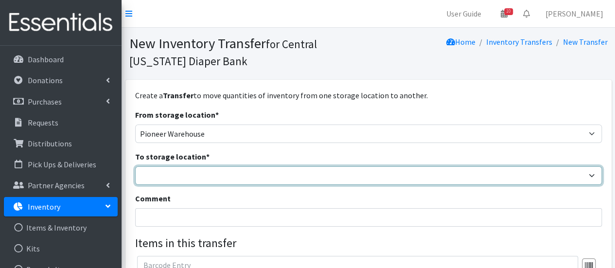
click at [197, 174] on select "Pioneer Warehouse TANF" at bounding box center [368, 175] width 466 height 18
select select "470"
click at [135, 166] on select "Pioneer Warehouse TANF" at bounding box center [368, 175] width 466 height 18
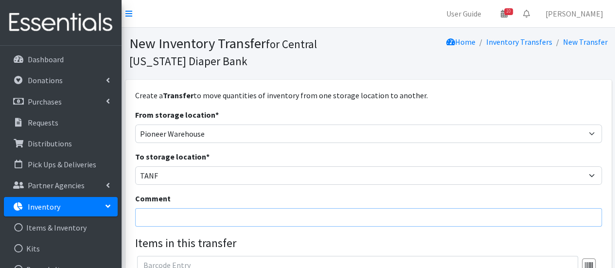
click at [174, 217] on input "Comment" at bounding box center [368, 217] width 466 height 18
type input "m"
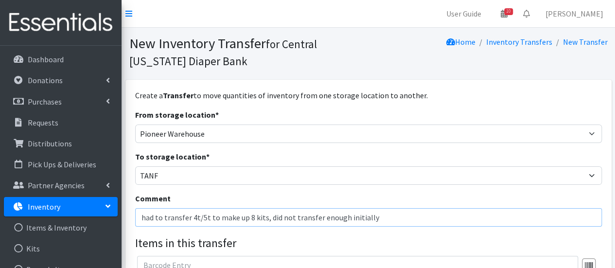
scroll to position [97, 0]
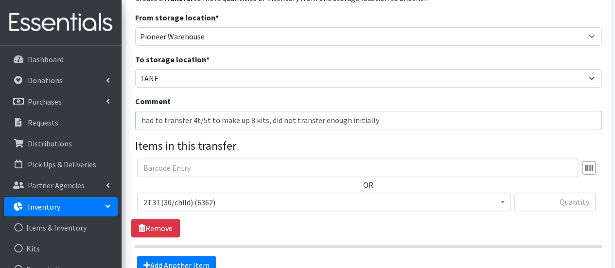
type input "had to transfer 4t/5t to make up 8 kits, did not transfer enough initially"
click at [267, 203] on span "2T3T(30/child) (6362)" at bounding box center [323, 202] width 361 height 14
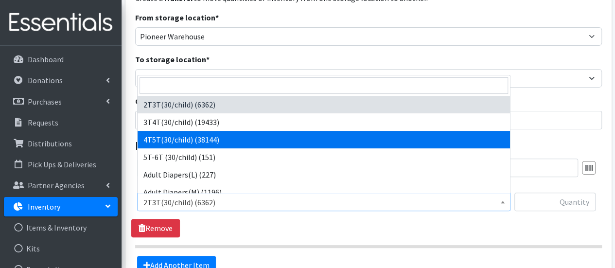
select select "953"
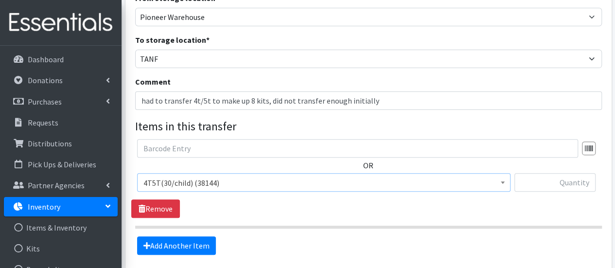
scroll to position [146, 0]
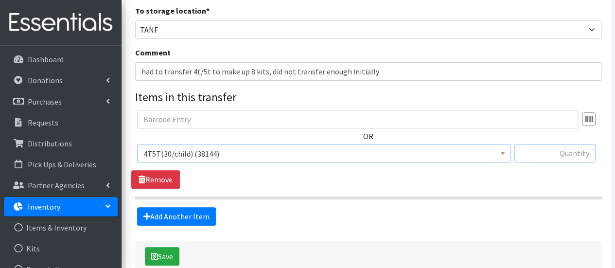
click at [575, 150] on input "text" at bounding box center [554, 153] width 81 height 18
type input "128"
click at [166, 255] on button "Save" at bounding box center [162, 256] width 34 height 18
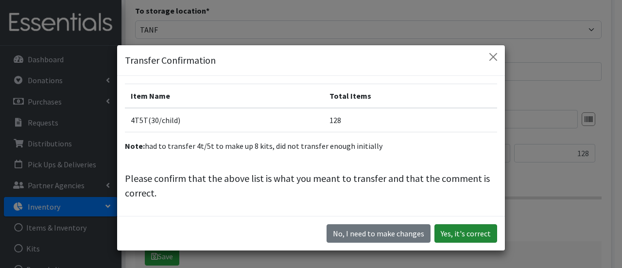
click at [443, 234] on button "Yes, it's correct" at bounding box center [465, 233] width 63 height 18
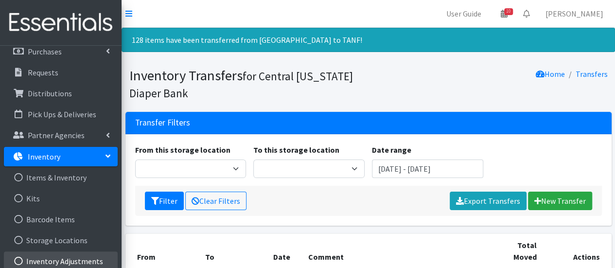
scroll to position [97, 0]
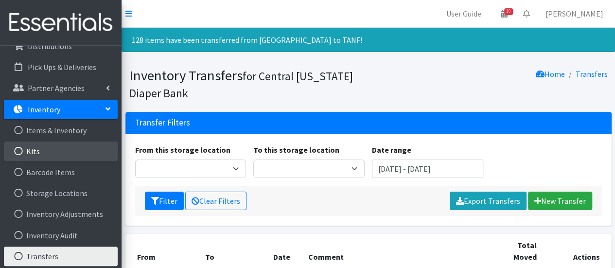
click at [56, 151] on link "Kits" at bounding box center [61, 150] width 114 height 19
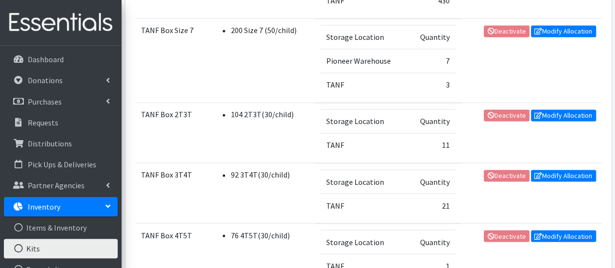
scroll to position [802, 0]
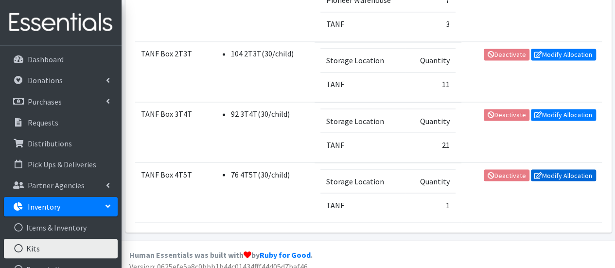
click at [560, 169] on link "Modify Allocation" at bounding box center [563, 175] width 65 height 12
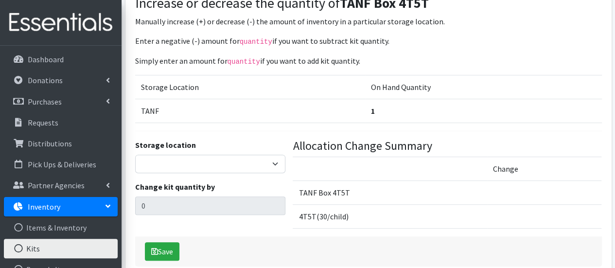
scroll to position [127, 0]
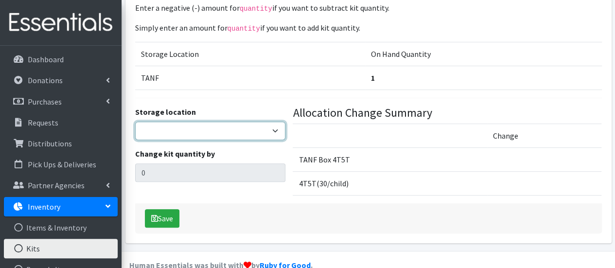
click at [261, 121] on select "Pioneer Warehouse TANF" at bounding box center [210, 130] width 151 height 18
select select "470"
click at [135, 121] on select "Pioneer Warehouse TANF" at bounding box center [210, 130] width 151 height 18
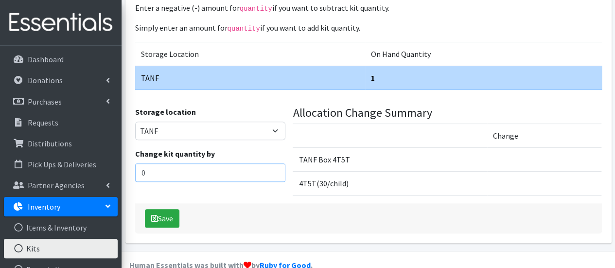
click at [228, 163] on input "0" at bounding box center [210, 172] width 151 height 18
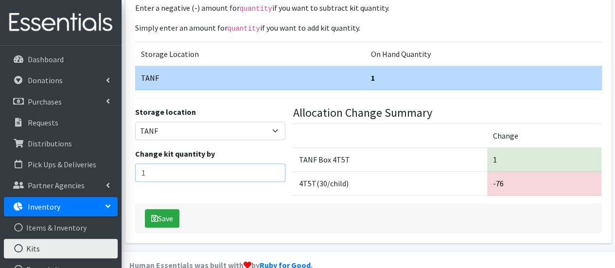
click at [273, 163] on input "1" at bounding box center [210, 172] width 151 height 18
click at [274, 163] on input "2" at bounding box center [210, 172] width 151 height 18
click at [274, 163] on input "3" at bounding box center [210, 172] width 151 height 18
click at [274, 163] on input "4" at bounding box center [210, 172] width 151 height 18
click at [274, 163] on input "5" at bounding box center [210, 172] width 151 height 18
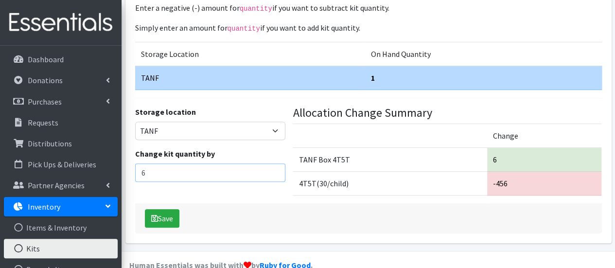
click at [274, 163] on input "6" at bounding box center [210, 172] width 151 height 18
click at [274, 163] on input "7" at bounding box center [210, 172] width 151 height 18
type input "8"
click at [274, 163] on input "8" at bounding box center [210, 172] width 151 height 18
click at [172, 209] on button "Save" at bounding box center [162, 218] width 34 height 18
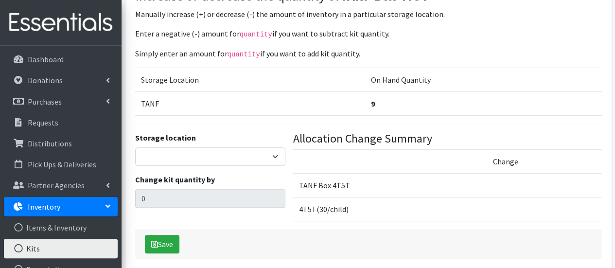
scroll to position [127, 0]
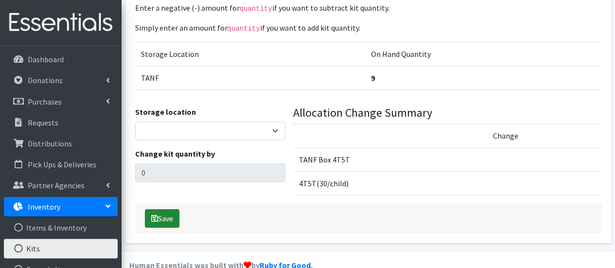
click at [167, 209] on button "Save" at bounding box center [162, 218] width 34 height 18
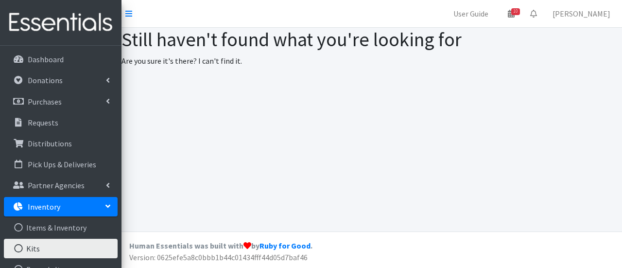
click at [61, 250] on link "Kits" at bounding box center [61, 248] width 114 height 19
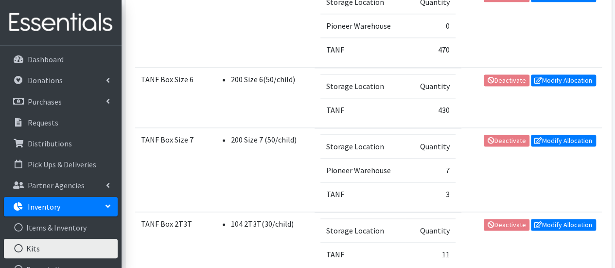
scroll to position [802, 0]
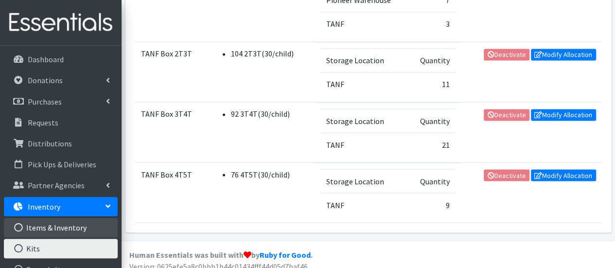
click at [73, 225] on link "Items & Inventory" at bounding box center [61, 227] width 114 height 19
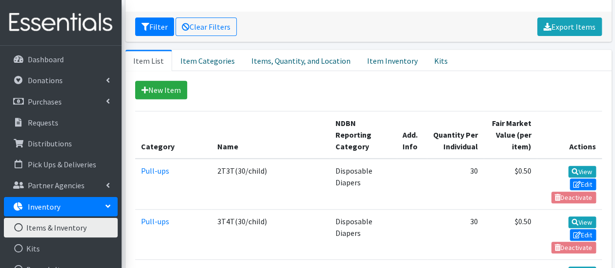
scroll to position [49, 0]
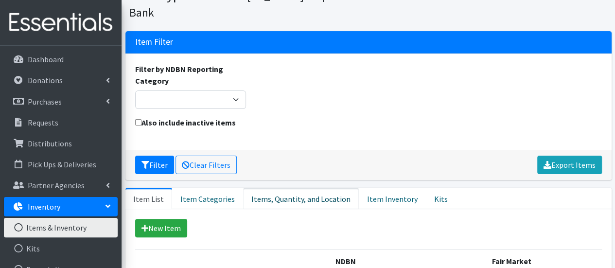
click at [261, 188] on link "Items, Quantity, and Location" at bounding box center [301, 198] width 116 height 21
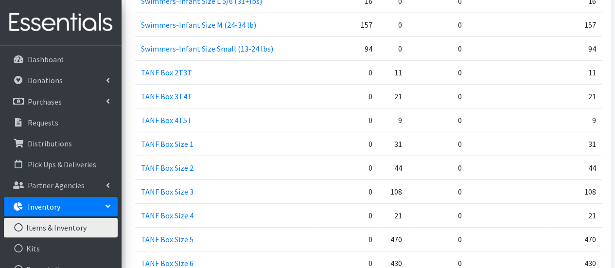
scroll to position [1215, 0]
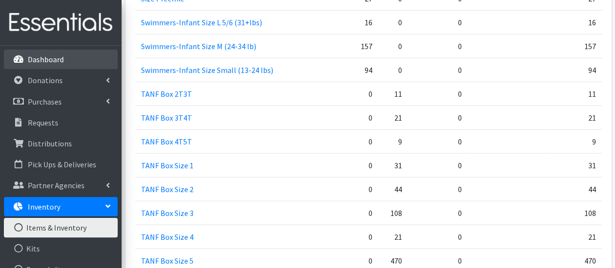
click at [28, 63] on p "Dashboard" at bounding box center [46, 59] width 36 height 10
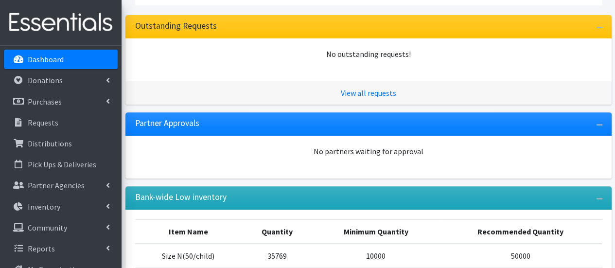
scroll to position [146, 0]
